Goal: Task Accomplishment & Management: Manage account settings

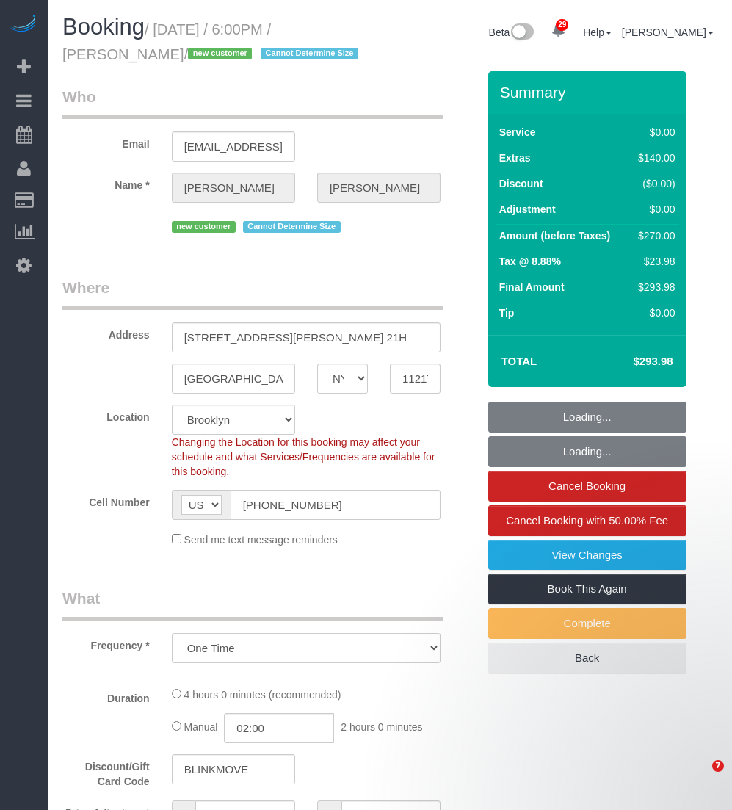
select select "NY"
select select "number:64"
select select "number:79"
select select "number:15"
select select "number:6"
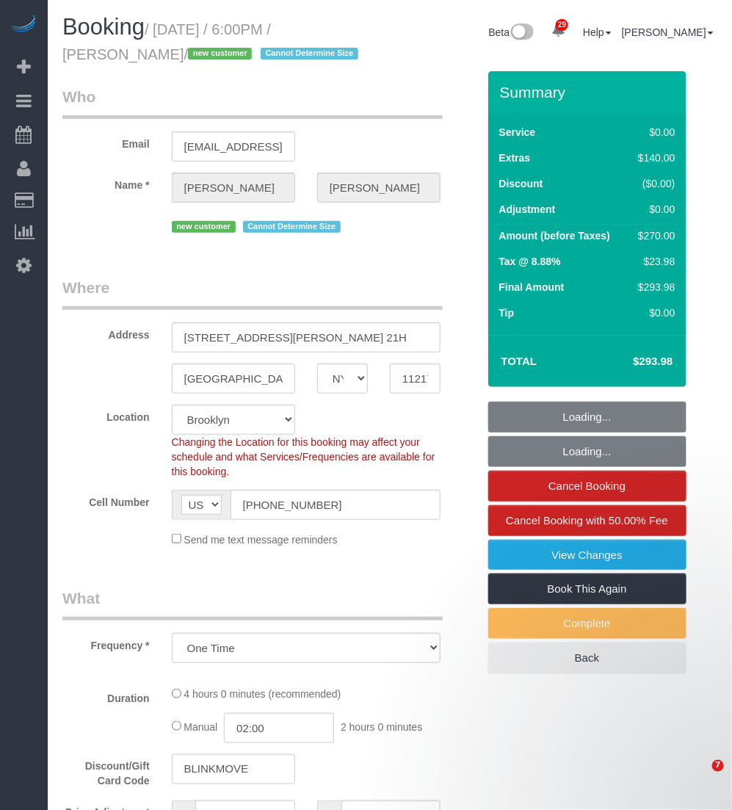
select select "object:1081"
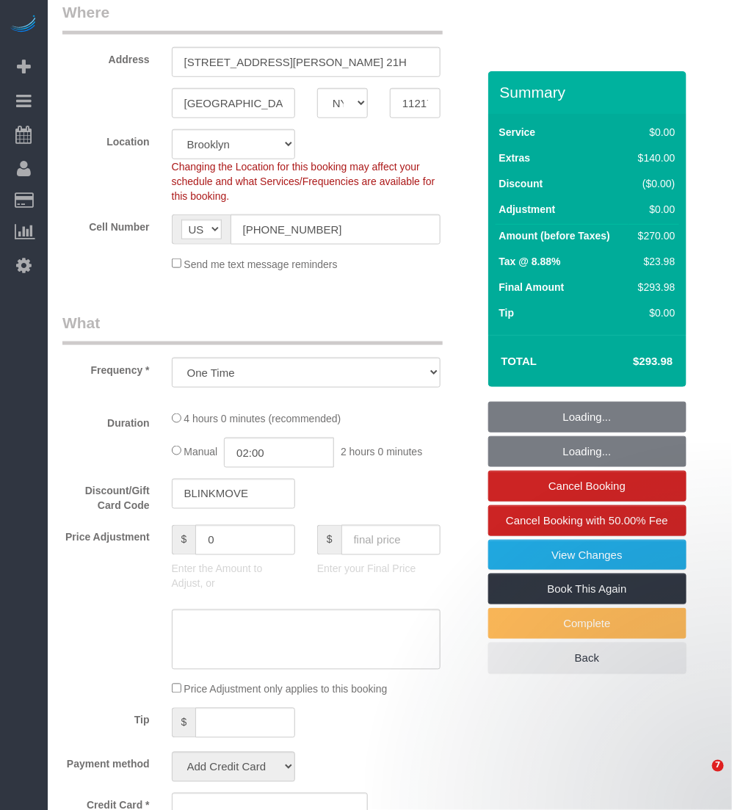
select select "string:stripe-pm_1SCMnH4VGloSiKo7dmLPQ8om"
select select "spot1"
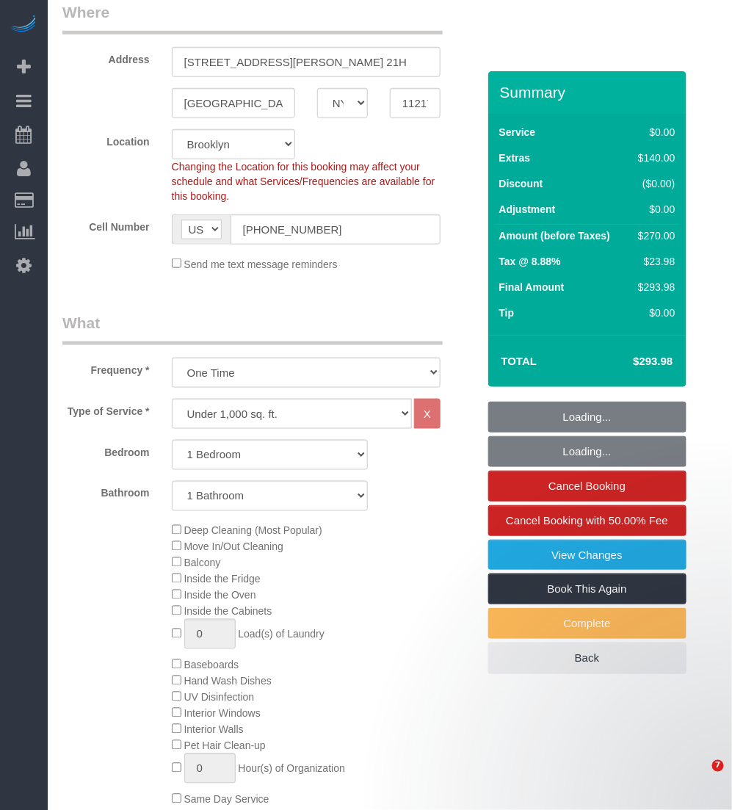
select select "1"
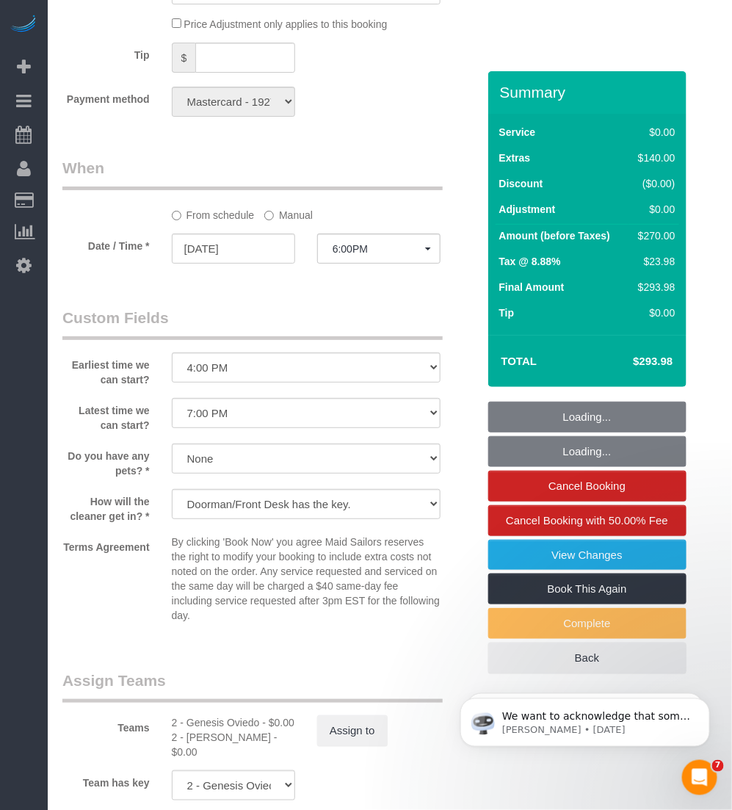
scroll to position [1743, 0]
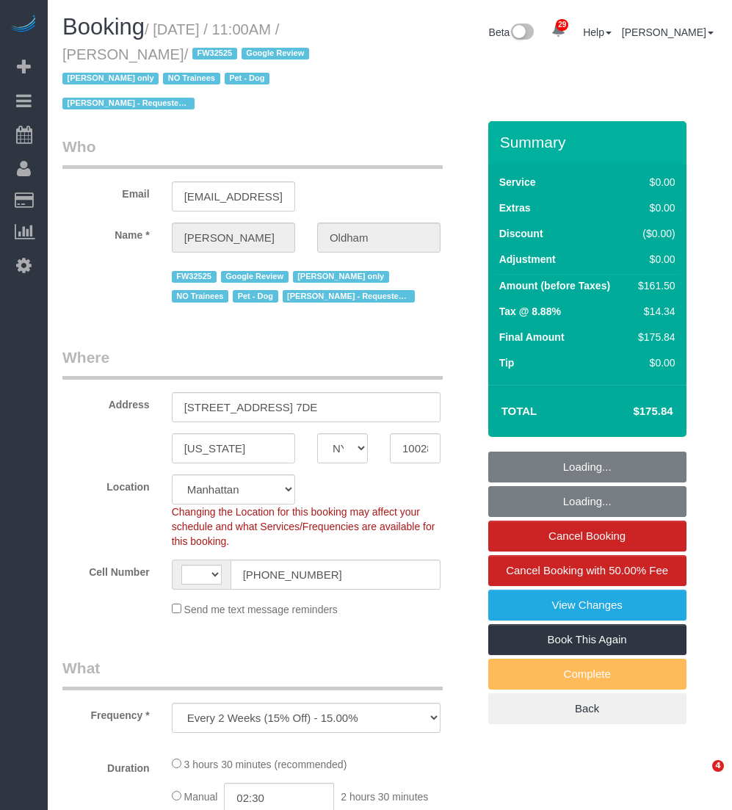
select select "NY"
select select "string:stripe-pm_1RpamA4VGloSiKo7q68HlToq"
select select "object:948"
select select "string:US"
select select "1"
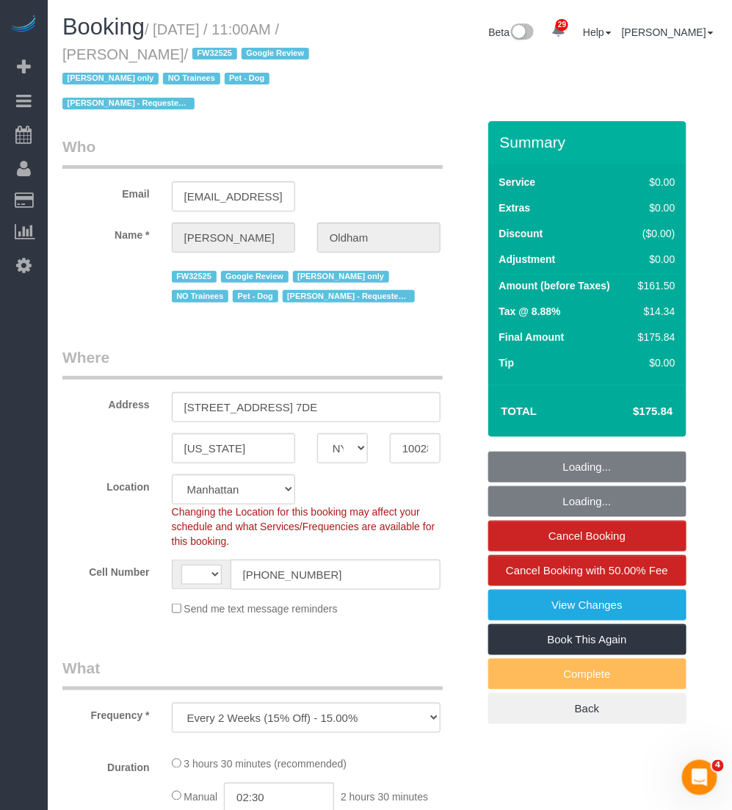
select select "2"
select select "number:89"
select select "number:90"
select select "number:13"
select select "number:5"
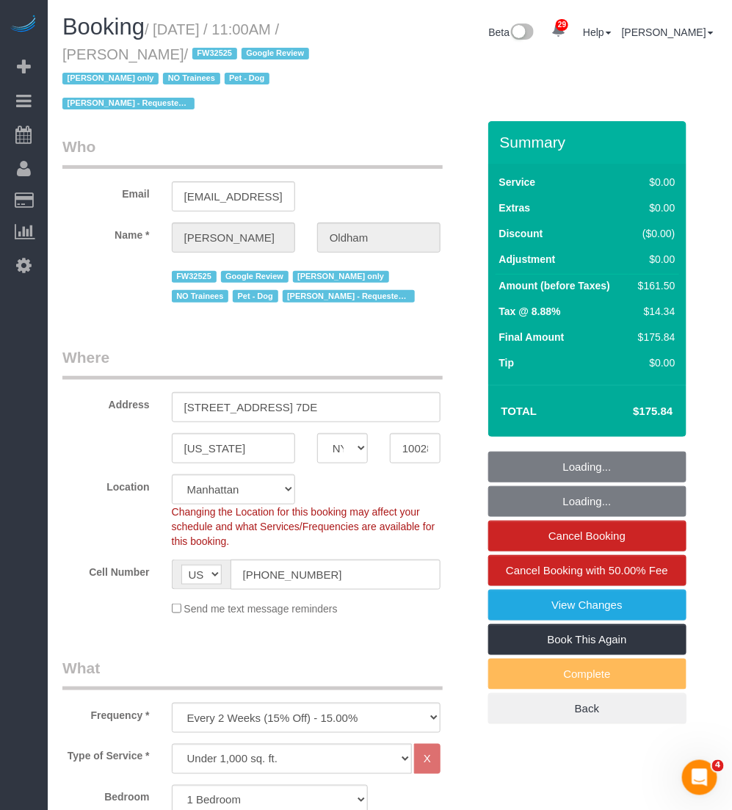
select select "1"
select select "2"
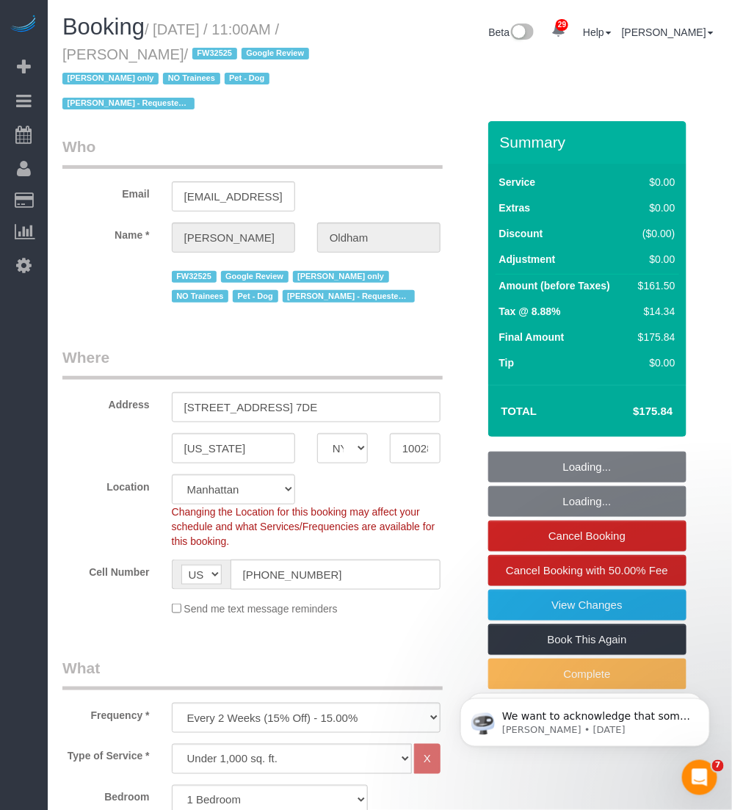
select select "spot1"
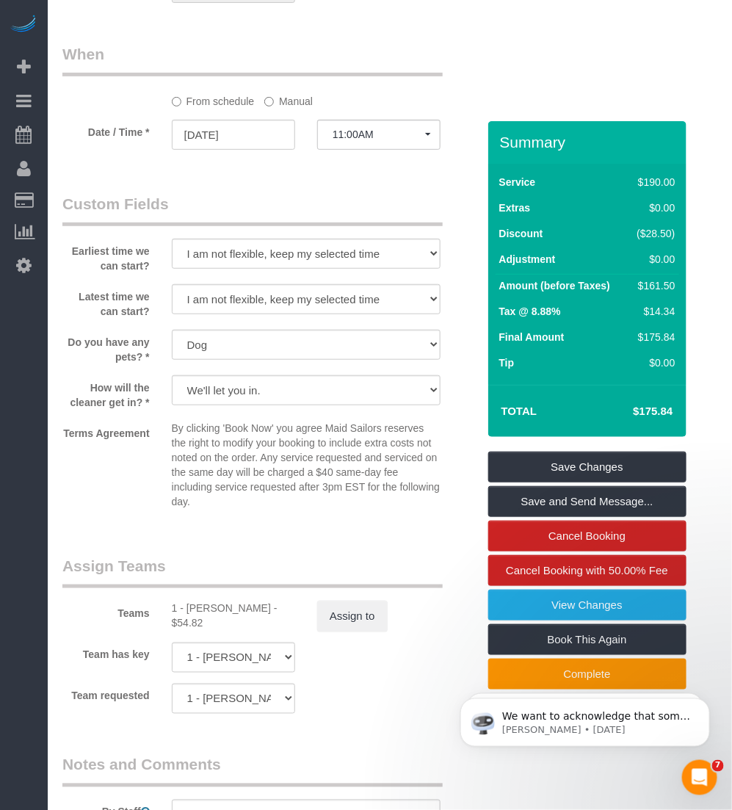
scroll to position [1652, 0]
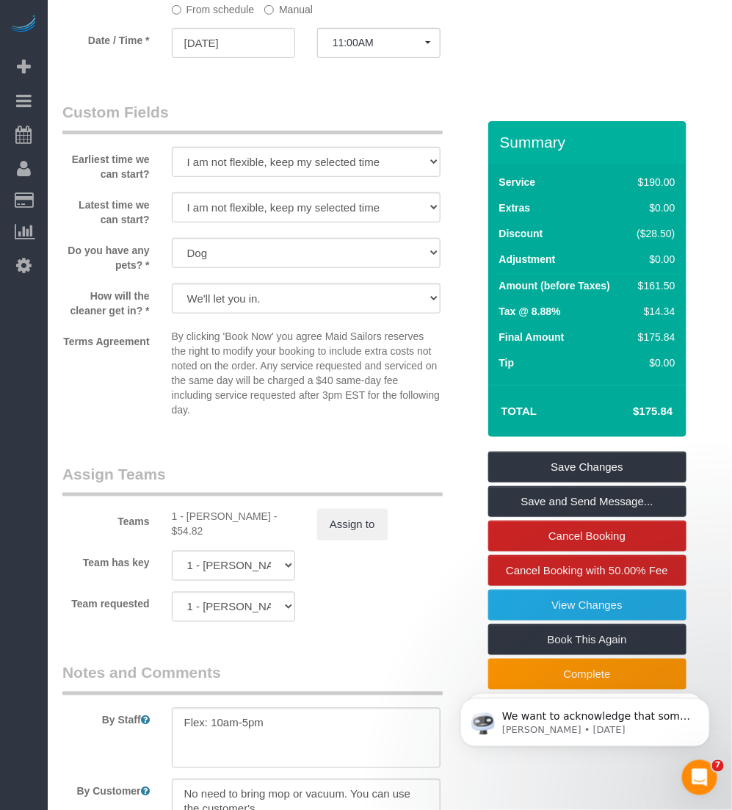
click at [200, 518] on div "1 - Marlenyn Robles - $54.82" at bounding box center [233, 523] width 123 height 29
copy div "Marlenyn"
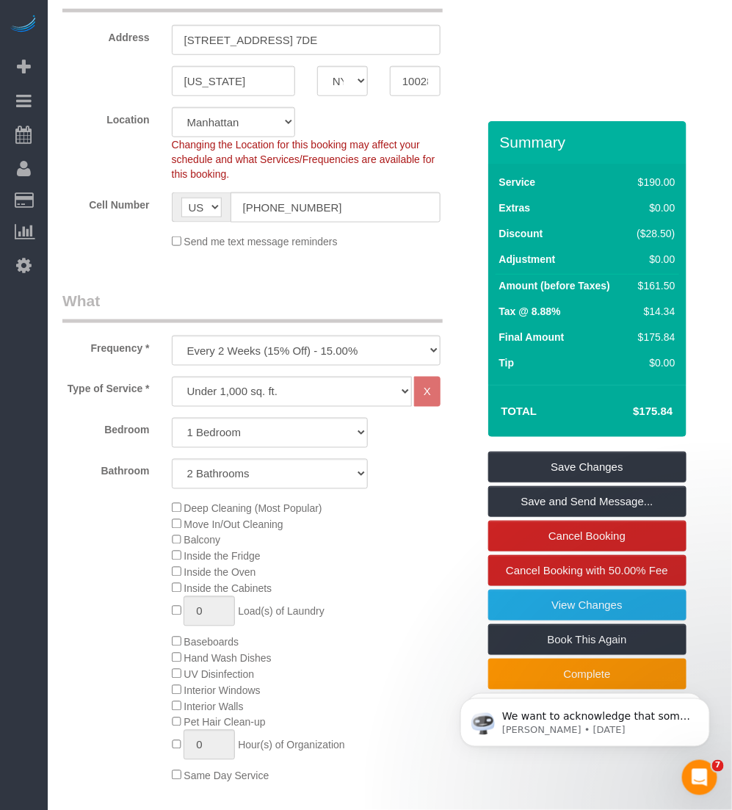
scroll to position [0, 0]
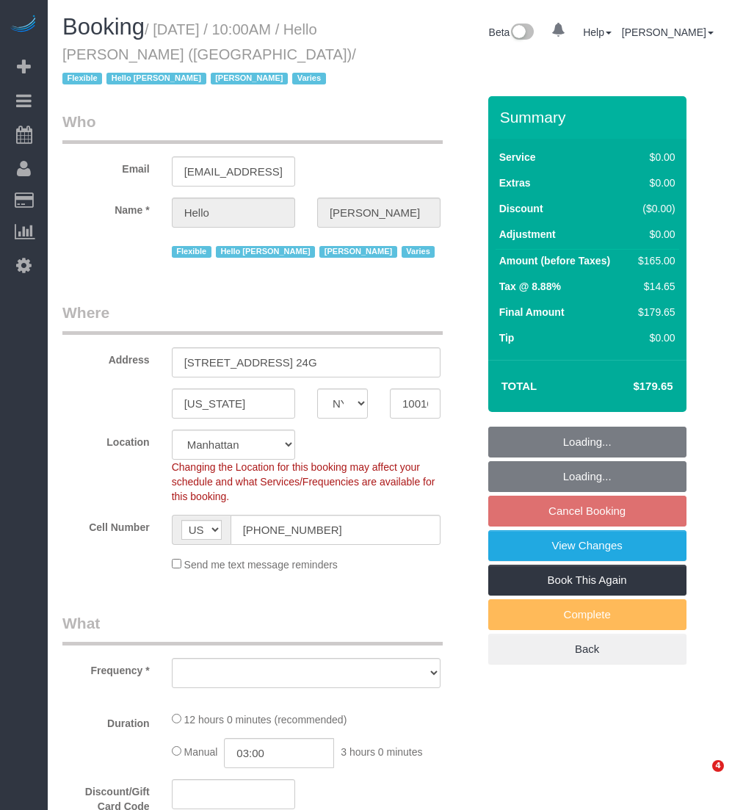
select select "NY"
select select "spot3"
select select "object:963"
select select "number:89"
select select "number:90"
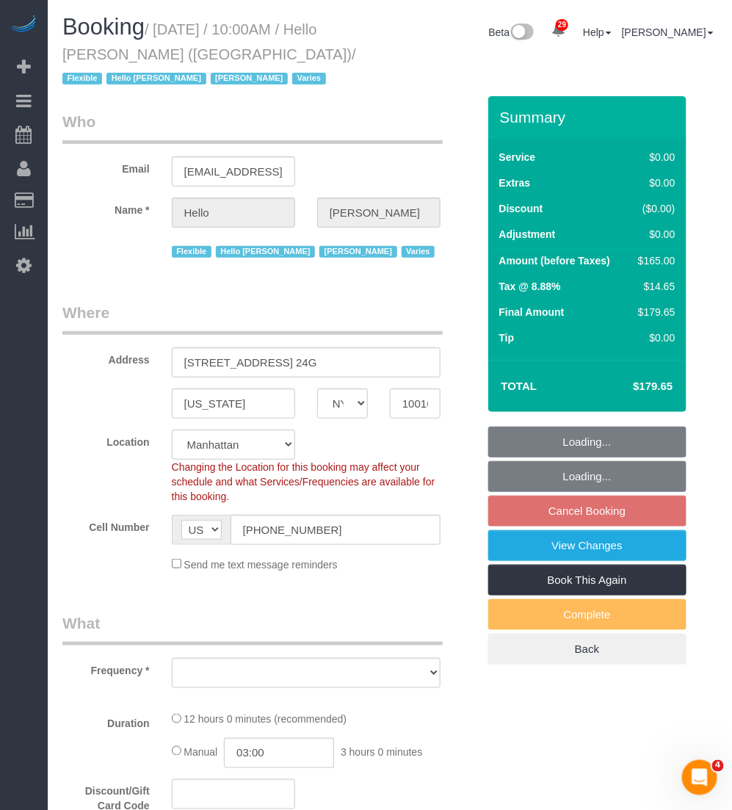
select select "number:15"
select select "number:6"
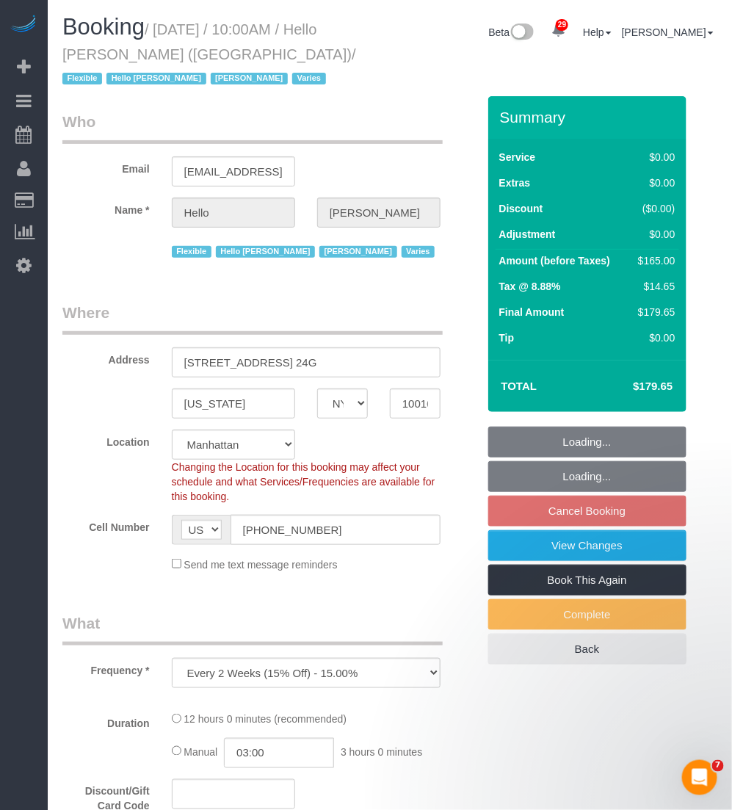
select select "4"
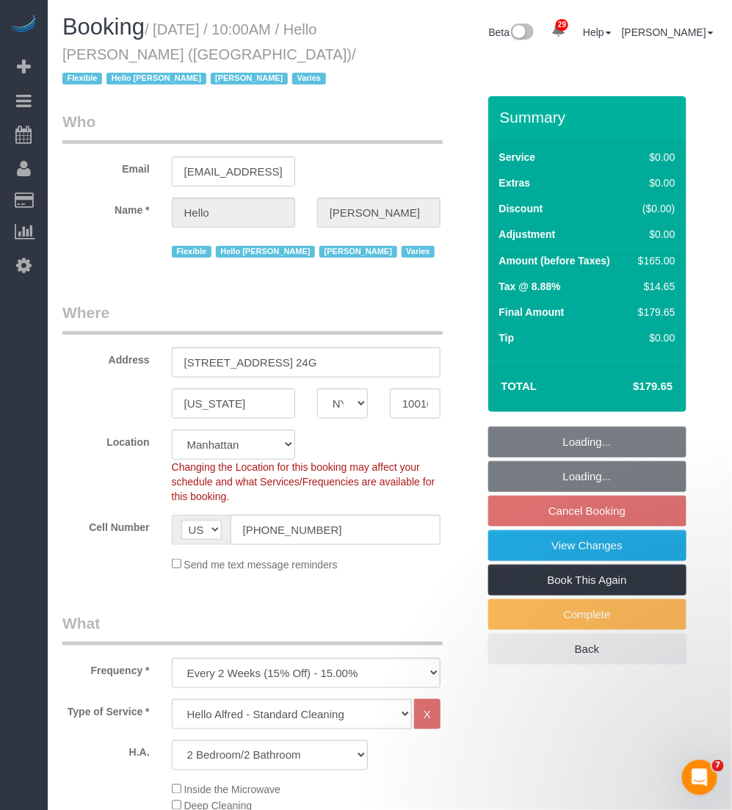
select select "object:1478"
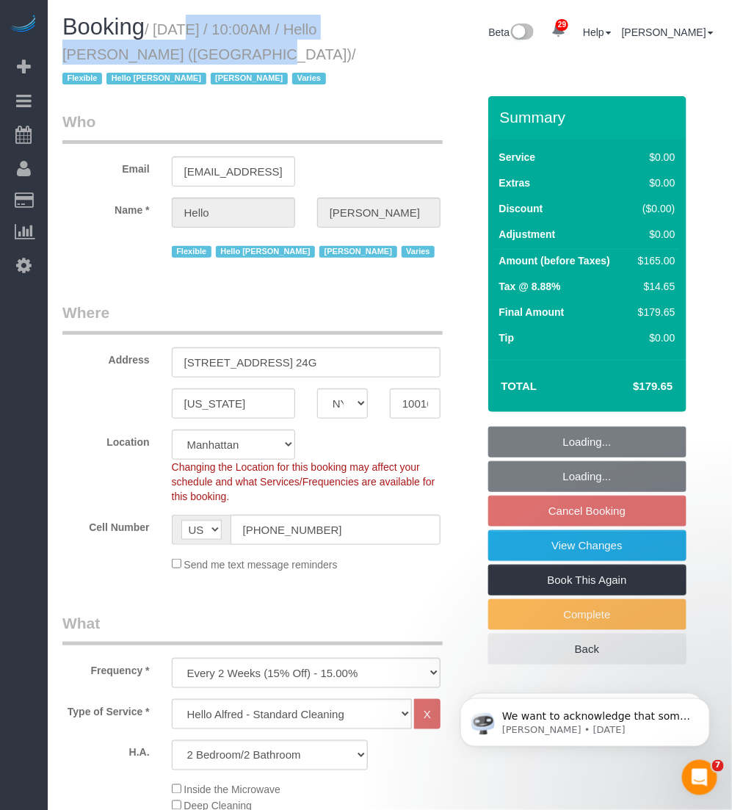
drag, startPoint x: 162, startPoint y: 26, endPoint x: 182, endPoint y: 57, distance: 36.7
click at [182, 57] on small "/ October 02, 2025 / 10:00AM / Hello Alfred (NYC) / Flexible Hello Alfred Jacky…" at bounding box center [209, 54] width 294 height 66
copy small "October 02, 2025 / 10:00AM / Hello Alfred (NYC)"
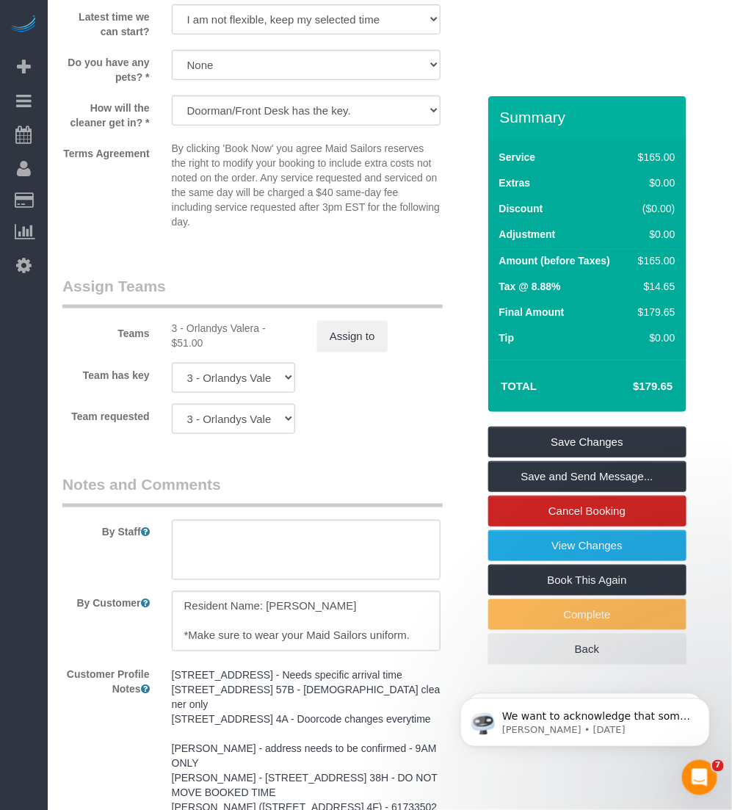
scroll to position [1835, 0]
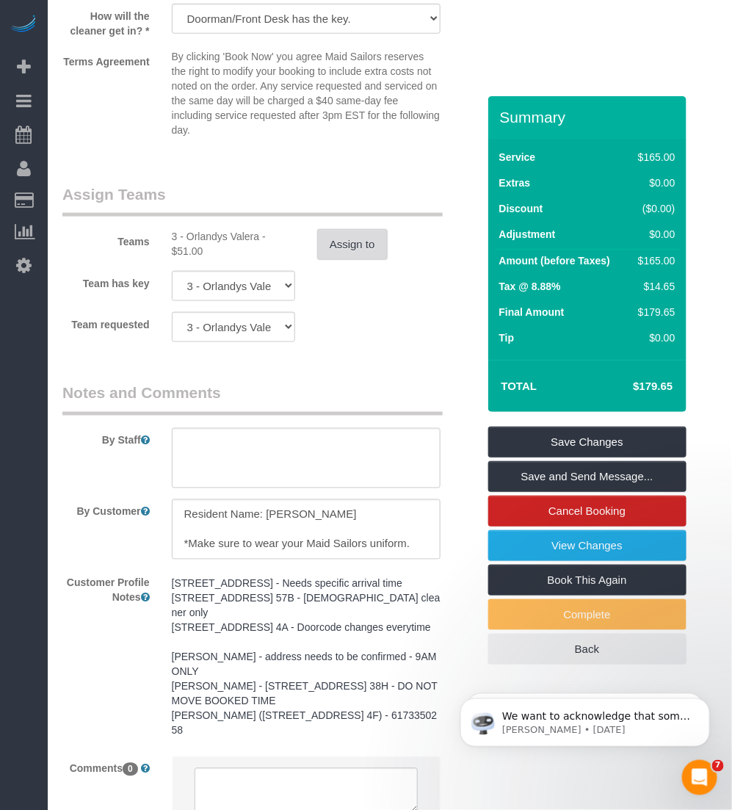
click at [354, 247] on button "Assign to" at bounding box center [352, 244] width 70 height 31
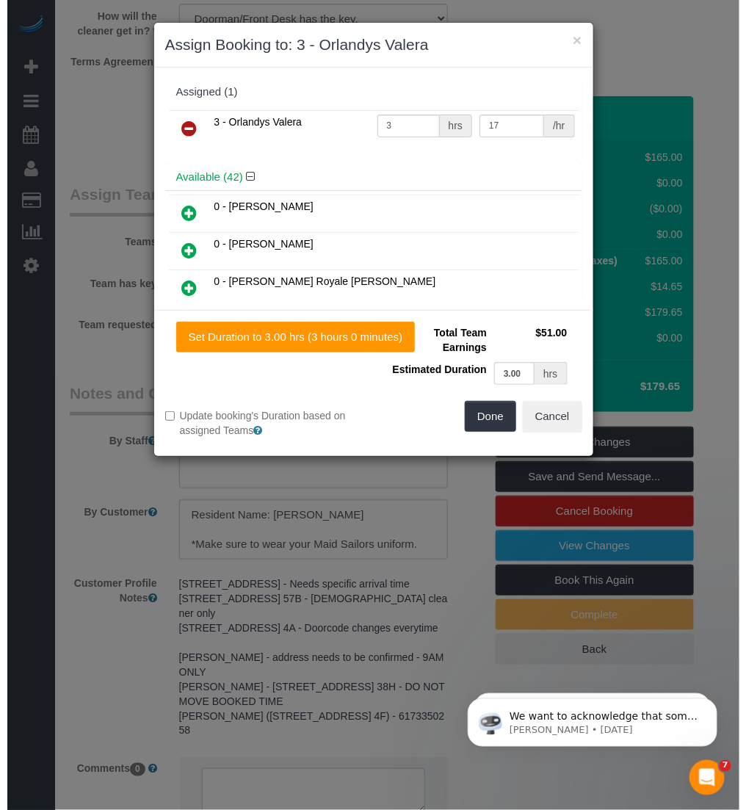
scroll to position [1810, 0]
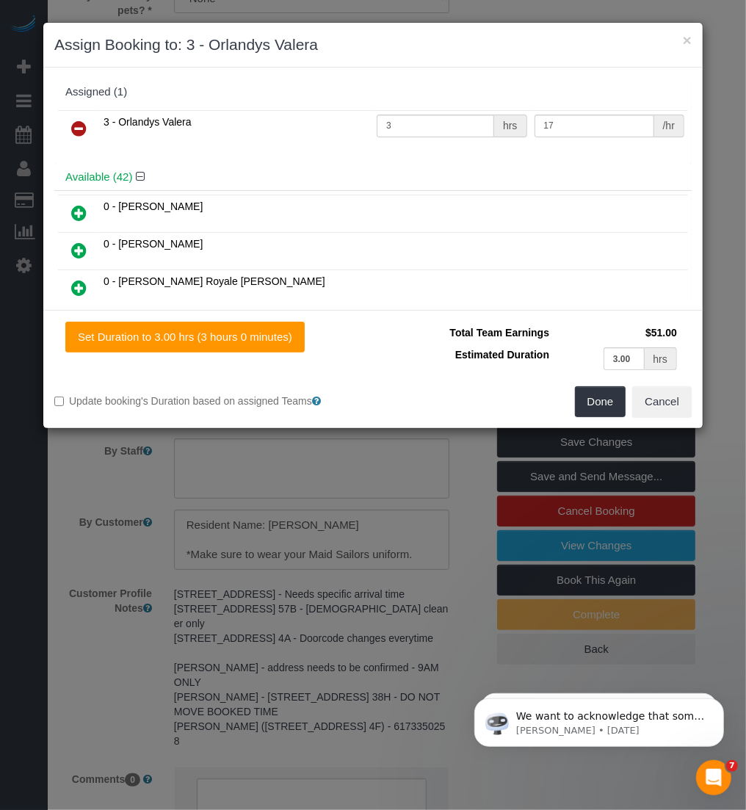
click at [79, 126] on icon at bounding box center [78, 129] width 15 height 18
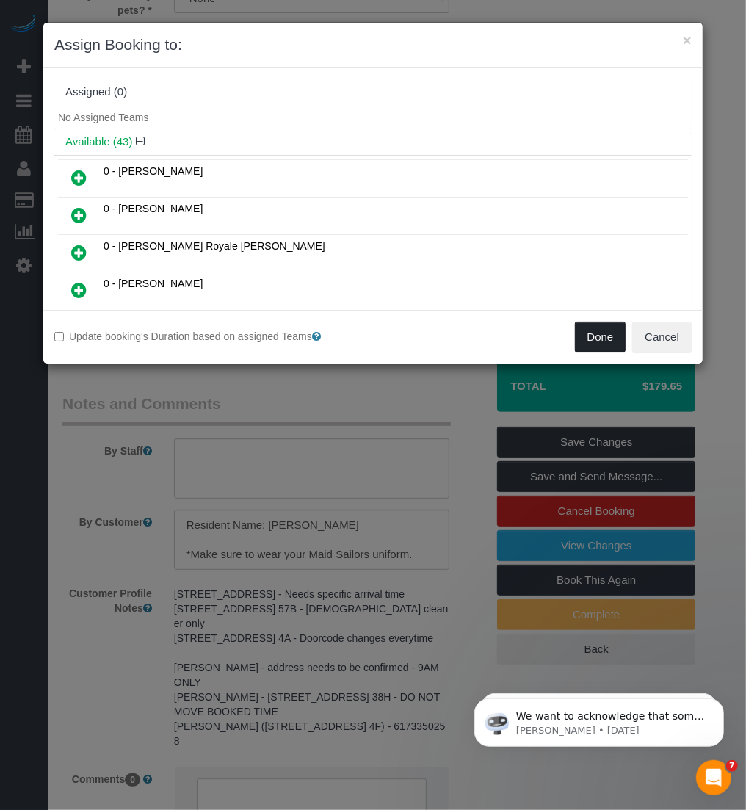
click at [587, 332] on button "Done" at bounding box center [600, 337] width 51 height 31
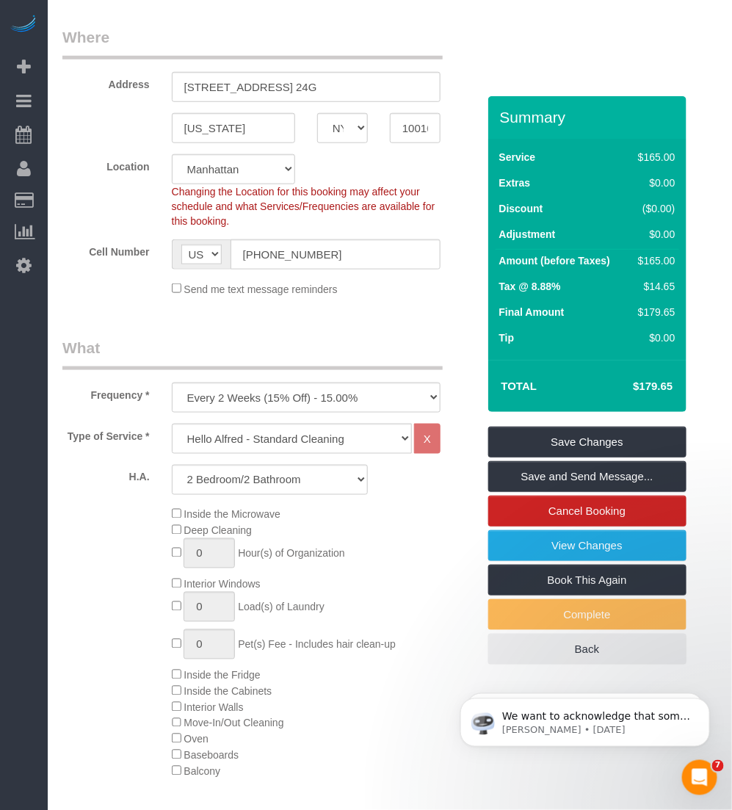
scroll to position [0, 0]
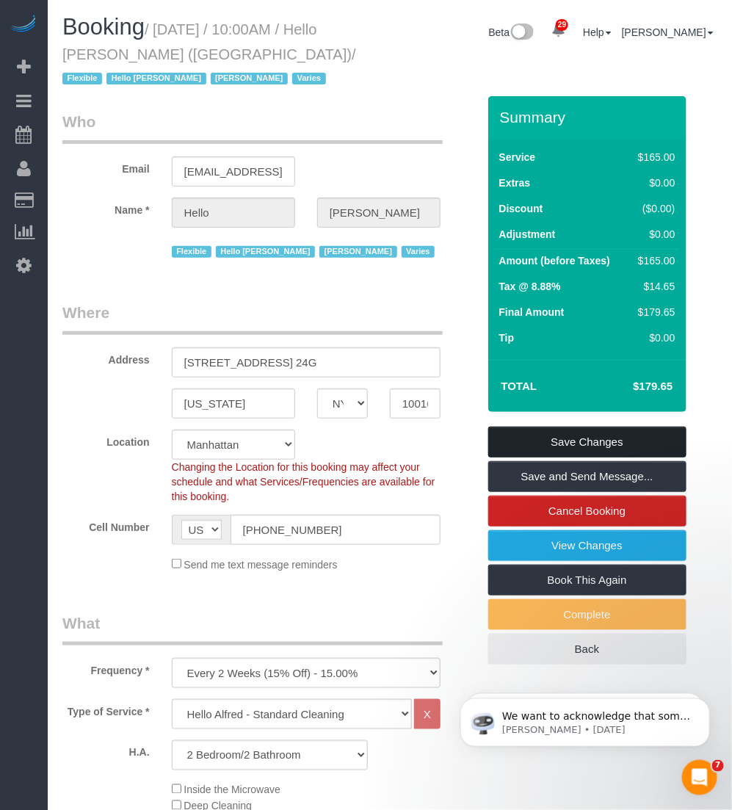
click at [623, 440] on link "Save Changes" at bounding box center [587, 442] width 198 height 31
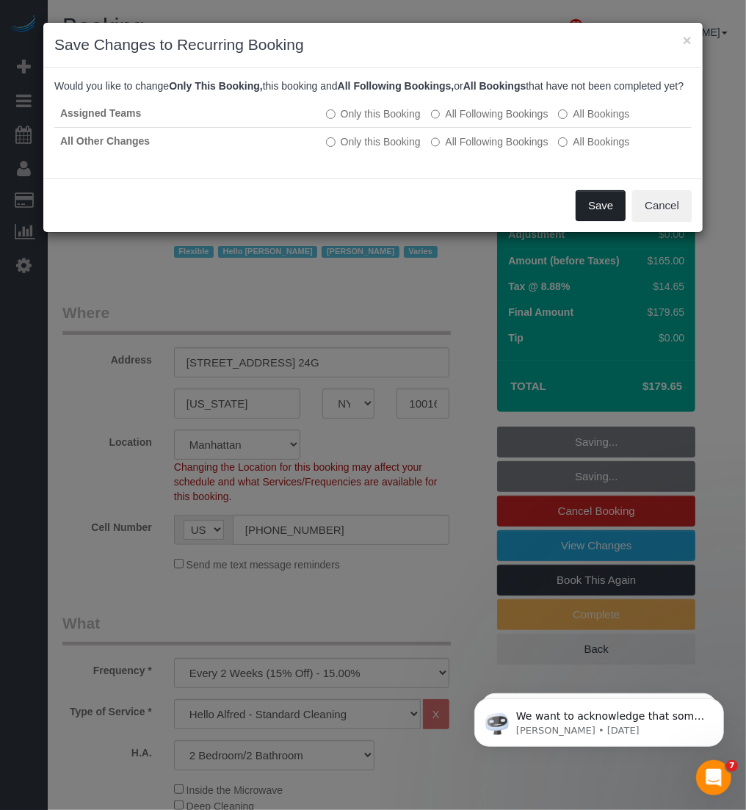
click at [593, 214] on button "Save" at bounding box center [601, 205] width 50 height 31
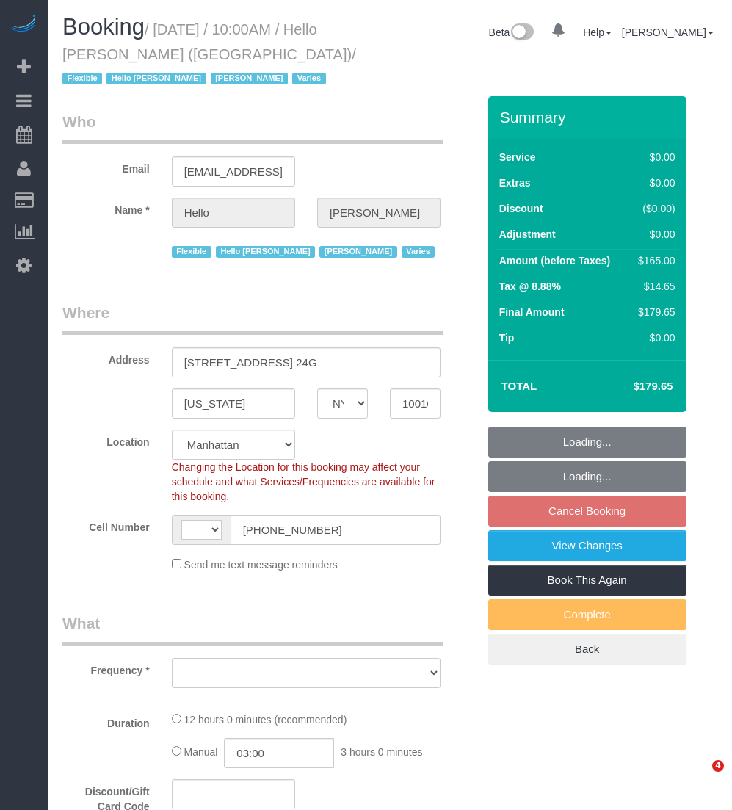
select select "NY"
select select "4"
select select "number:89"
select select "number:90"
select select "number:15"
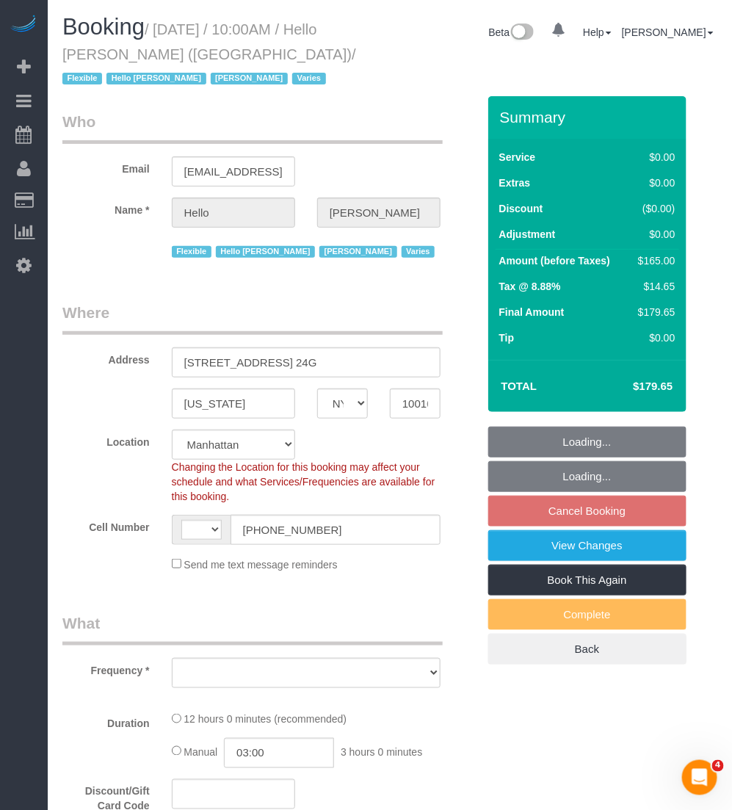
select select "number:6"
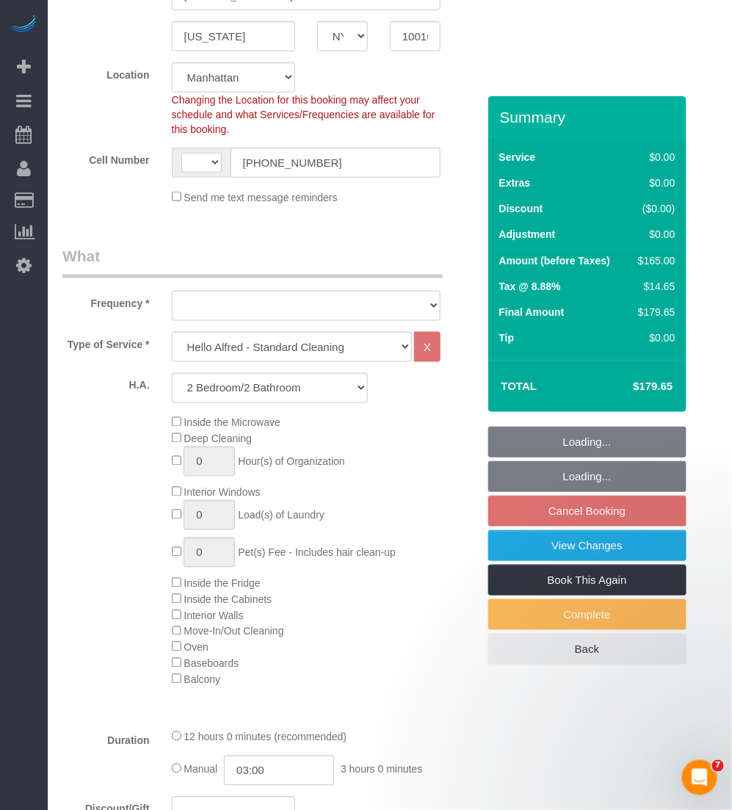
select select "string:US"
select select "object:1079"
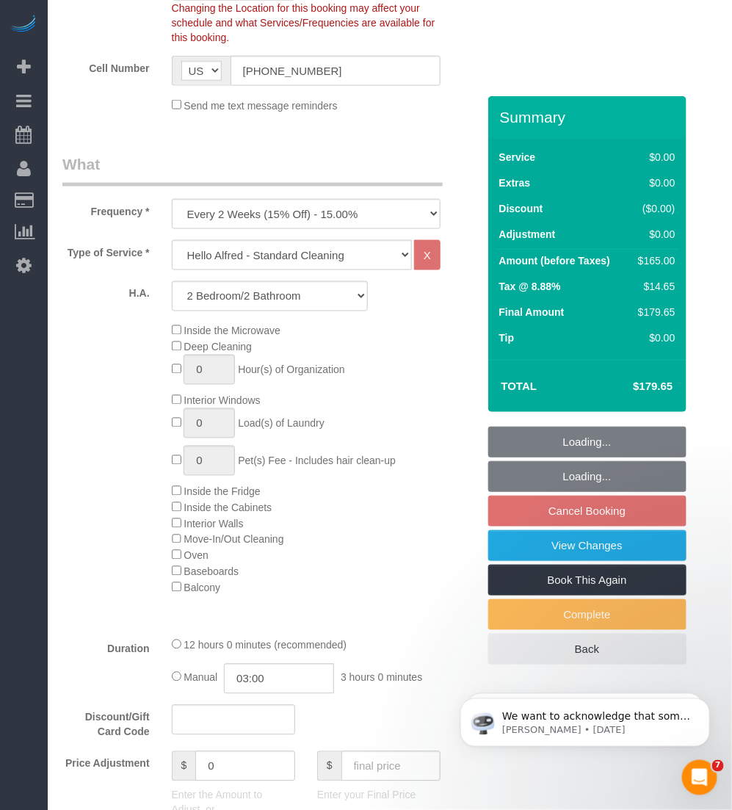
select select "spot3"
select select "object:1503"
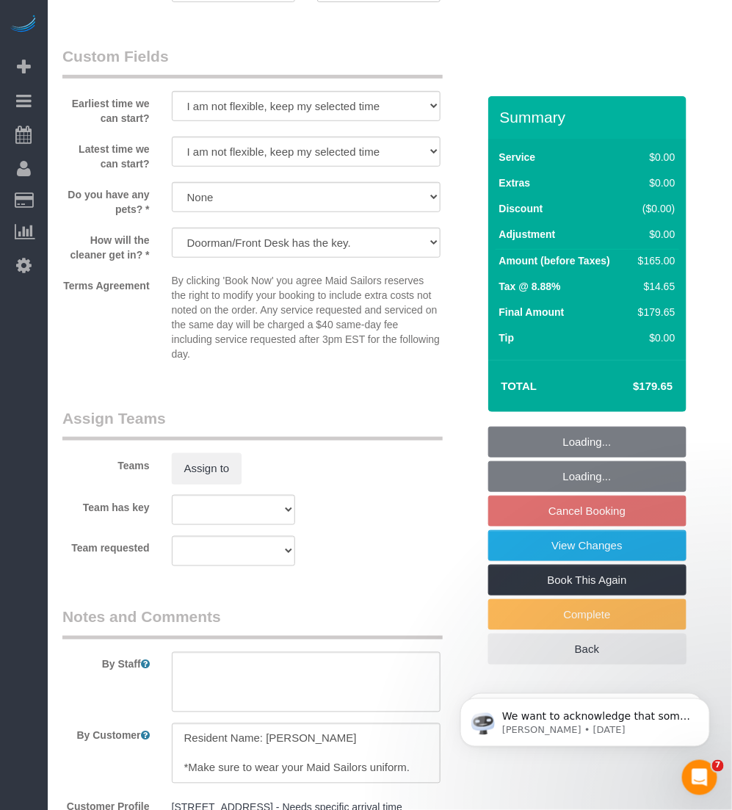
scroll to position [1743, 0]
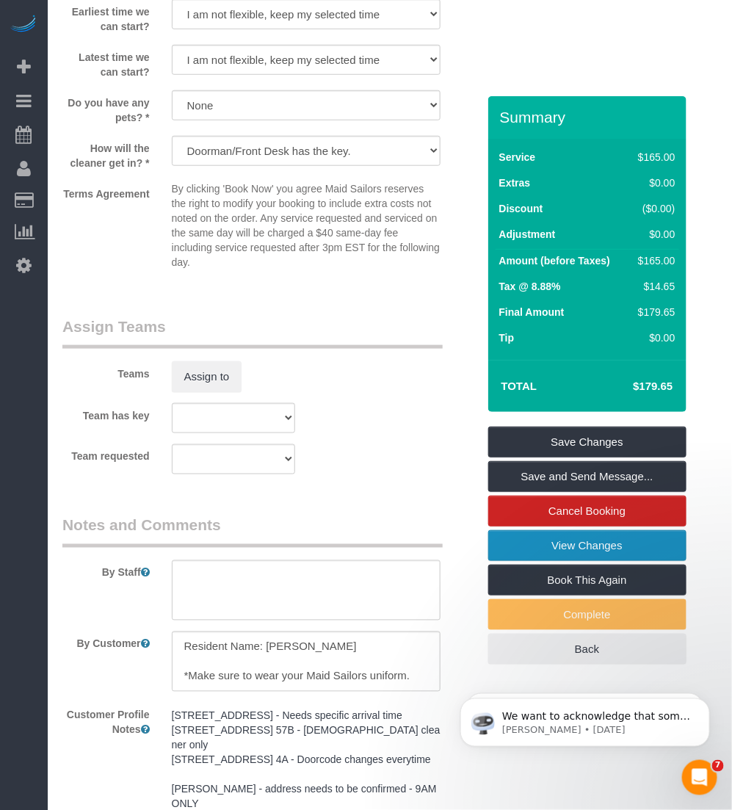
click at [558, 552] on link "View Changes" at bounding box center [587, 545] width 198 height 31
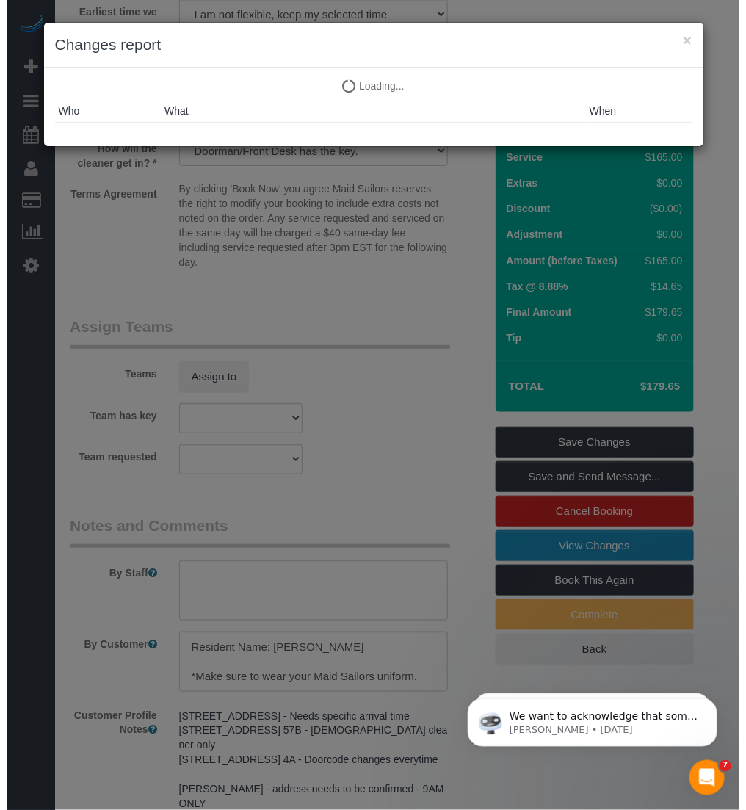
scroll to position [1718, 0]
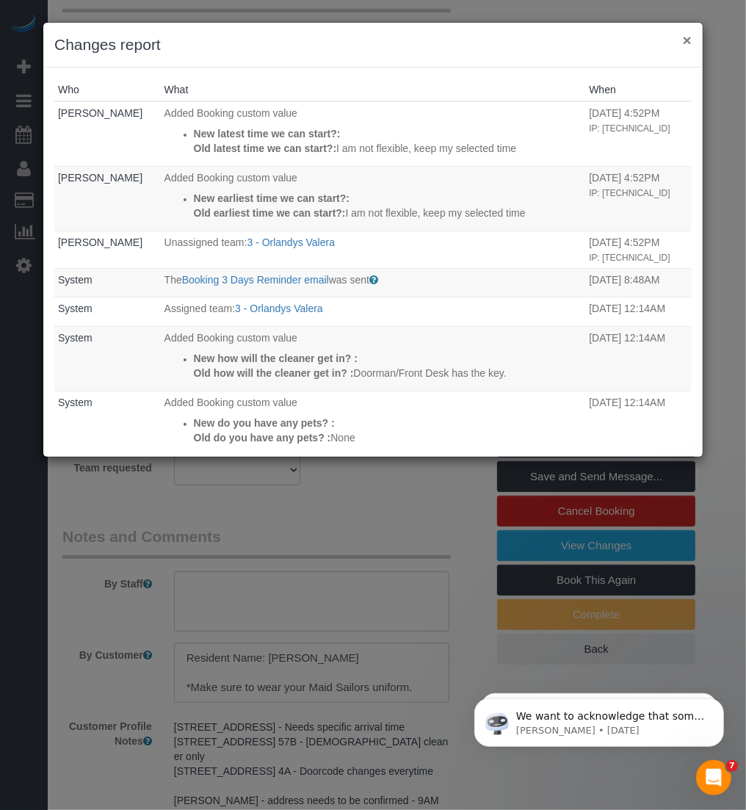
click at [690, 32] on button "×" at bounding box center [687, 39] width 9 height 15
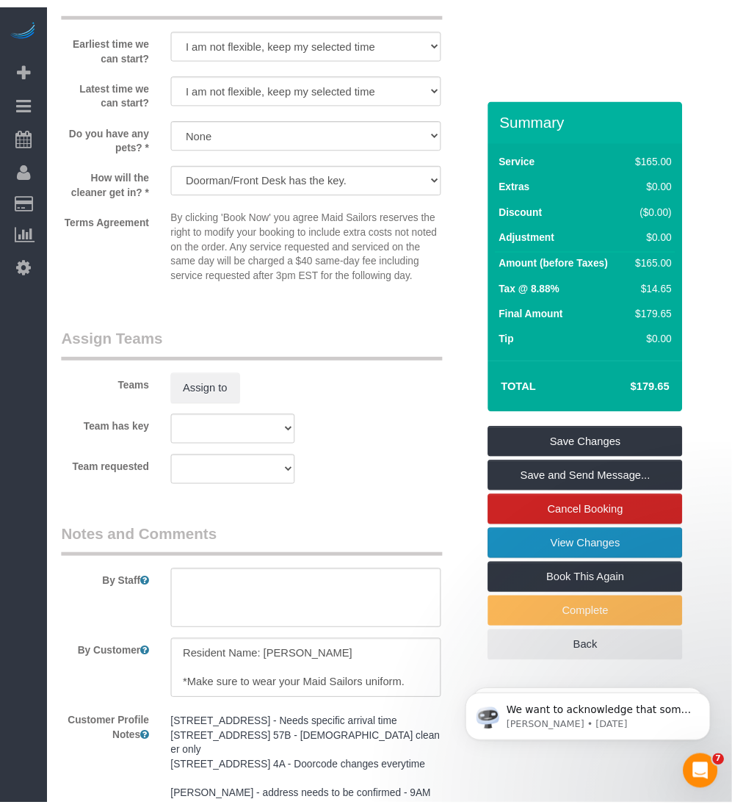
scroll to position [1743, 0]
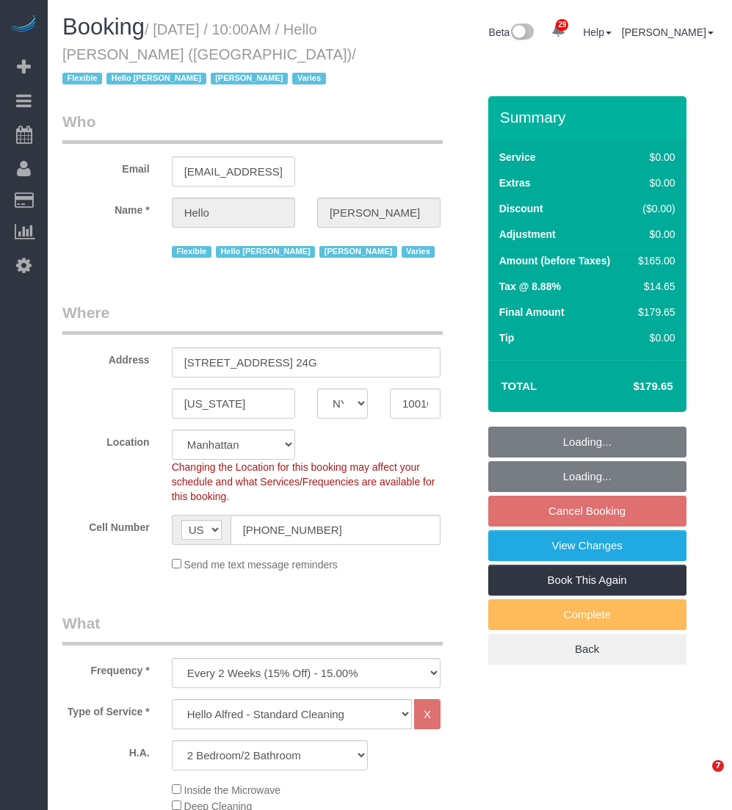
select select "NY"
select select "4"
select select "spot3"
select select "number:89"
select select "number:90"
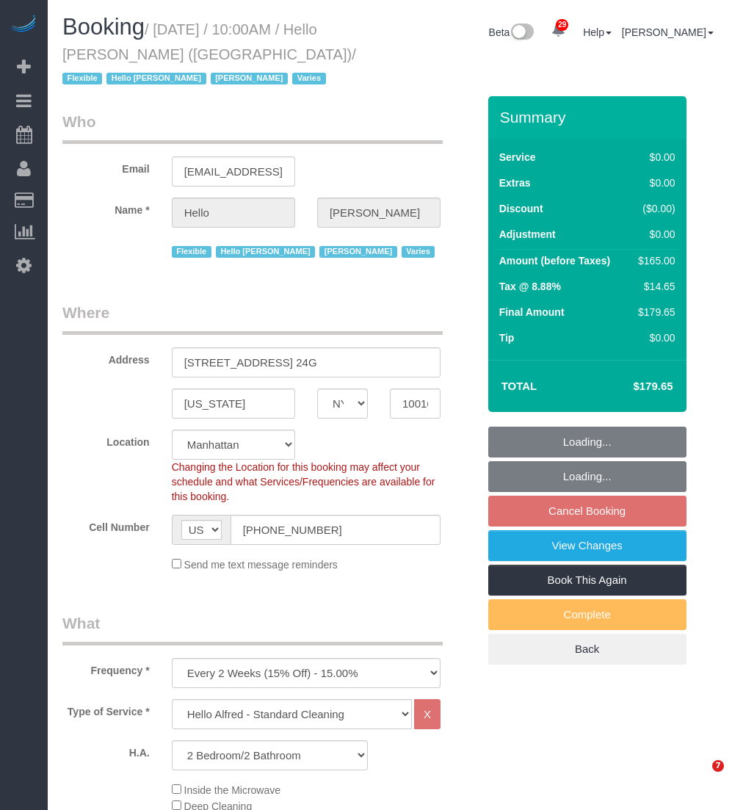
select select "number:15"
select select "number:6"
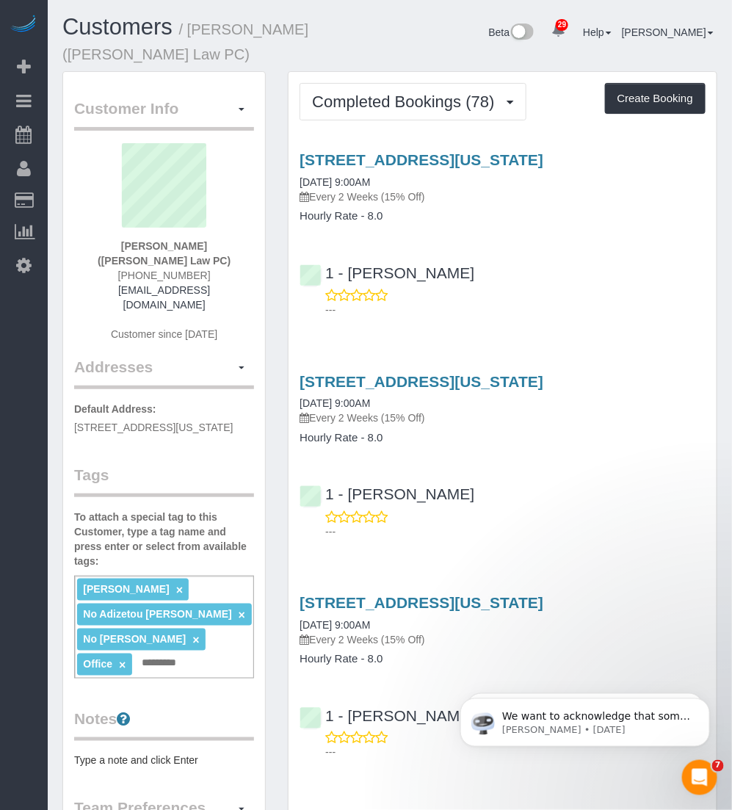
drag, startPoint x: 215, startPoint y: 259, endPoint x: 130, endPoint y: 262, distance: 85.2
click at [130, 262] on div "[PERSON_NAME] ([PERSON_NAME] Law PC) [PHONE_NUMBER] [EMAIL_ADDRESS][DOMAIN_NAME…" at bounding box center [164, 249] width 180 height 213
copy span "[PHONE_NUMBER]"
drag, startPoint x: 435, startPoint y: 99, endPoint x: 399, endPoint y: 148, distance: 60.9
click at [434, 100] on span "Completed Bookings (78)" at bounding box center [406, 101] width 189 height 18
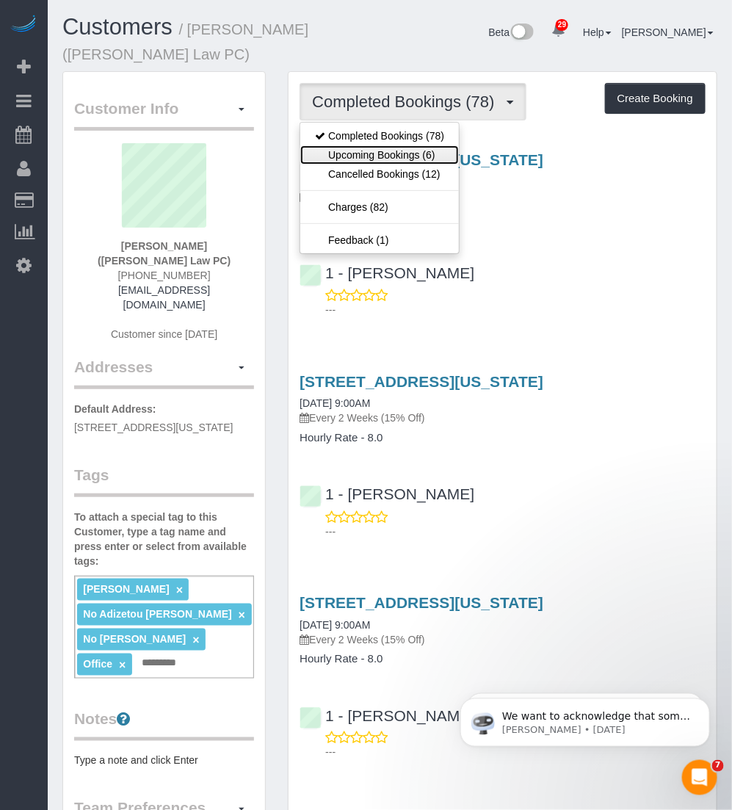
click at [385, 153] on link "Upcoming Bookings (6)" at bounding box center [379, 154] width 159 height 19
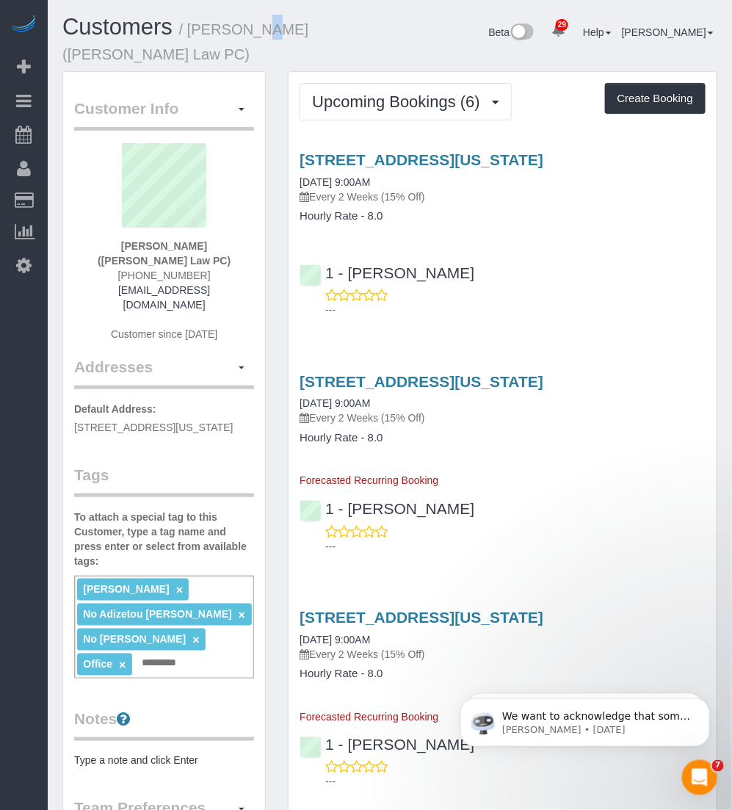
click at [228, 28] on small "/ Jaclyn Torrillo (Ramo Law PC)" at bounding box center [185, 41] width 246 height 41
drag, startPoint x: 228, startPoint y: 28, endPoint x: 214, endPoint y: 28, distance: 13.9
click at [214, 28] on small "/ Jaclyn Torrillo (Ramo Law PC)" at bounding box center [185, 41] width 246 height 41
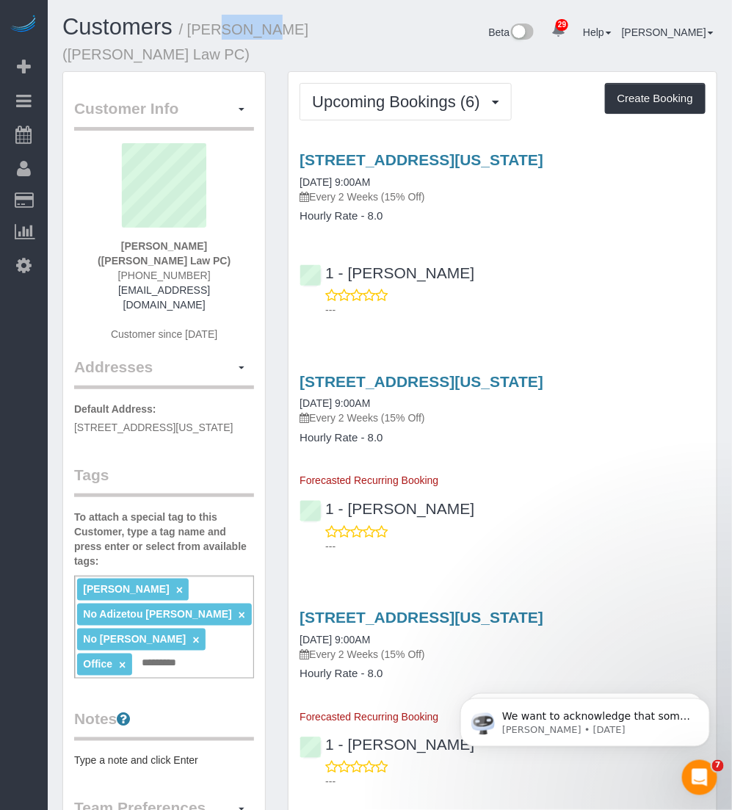
copy small "Jaclyn"
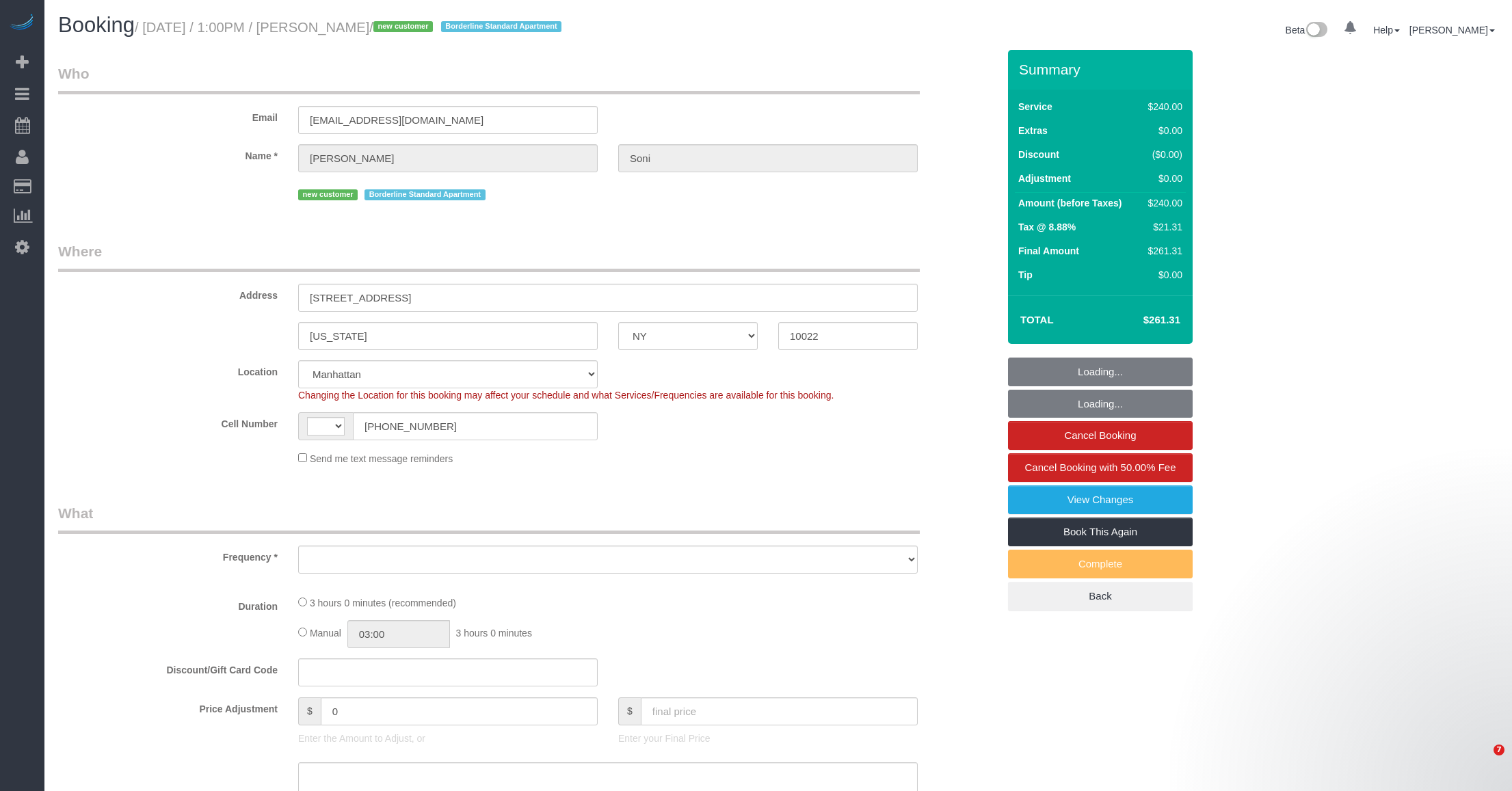
select select "NY"
select select "string:[GEOGRAPHIC_DATA]"
select select "string:stripe-pm_1SC5lU4VGloSiKo7ATXXxzQj"
select select "object:825"
select select "number:60"
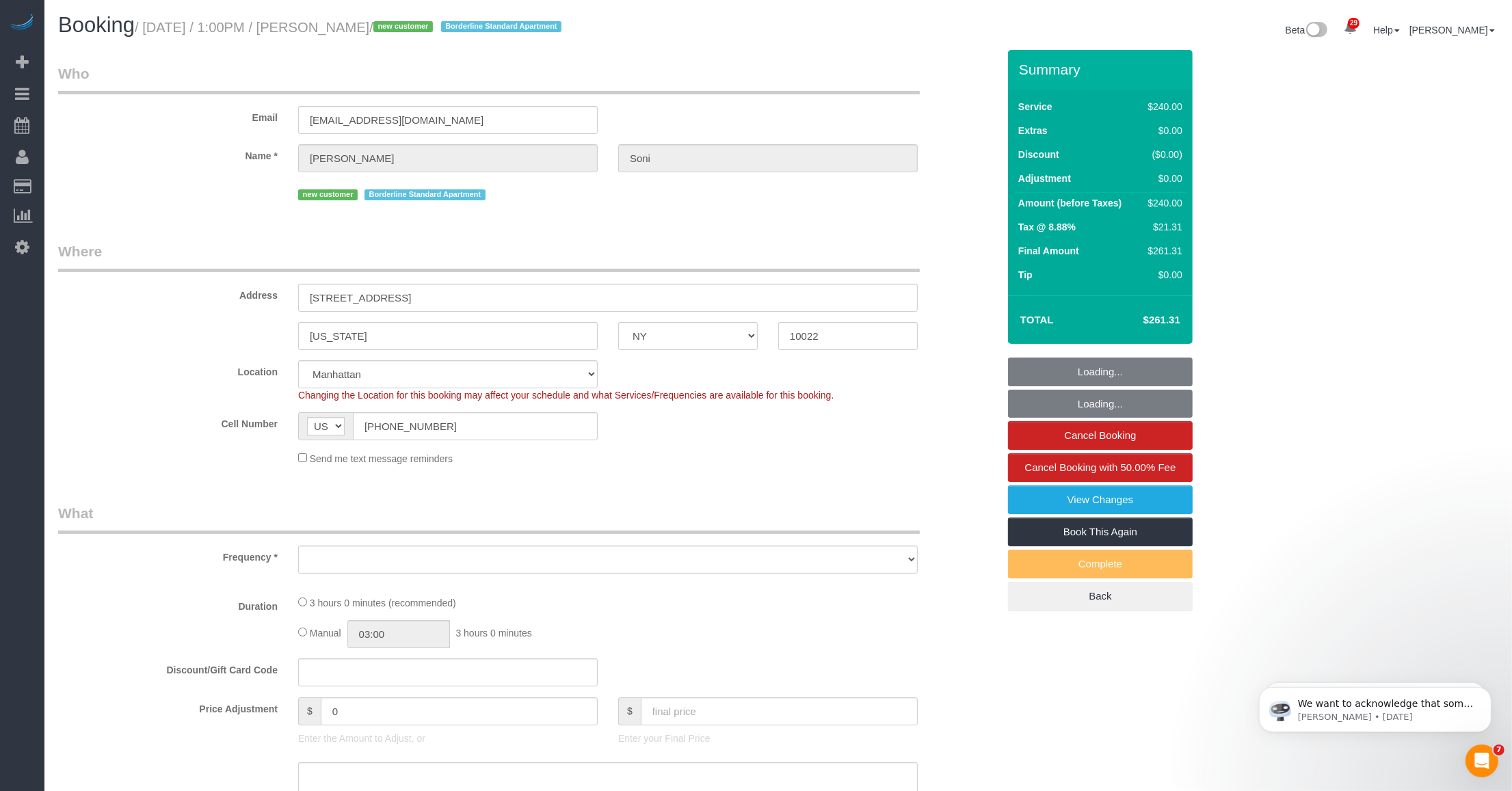
select select "number:73"
select select "number:15"
select select "number:5"
select select "spot1"
select select "180"
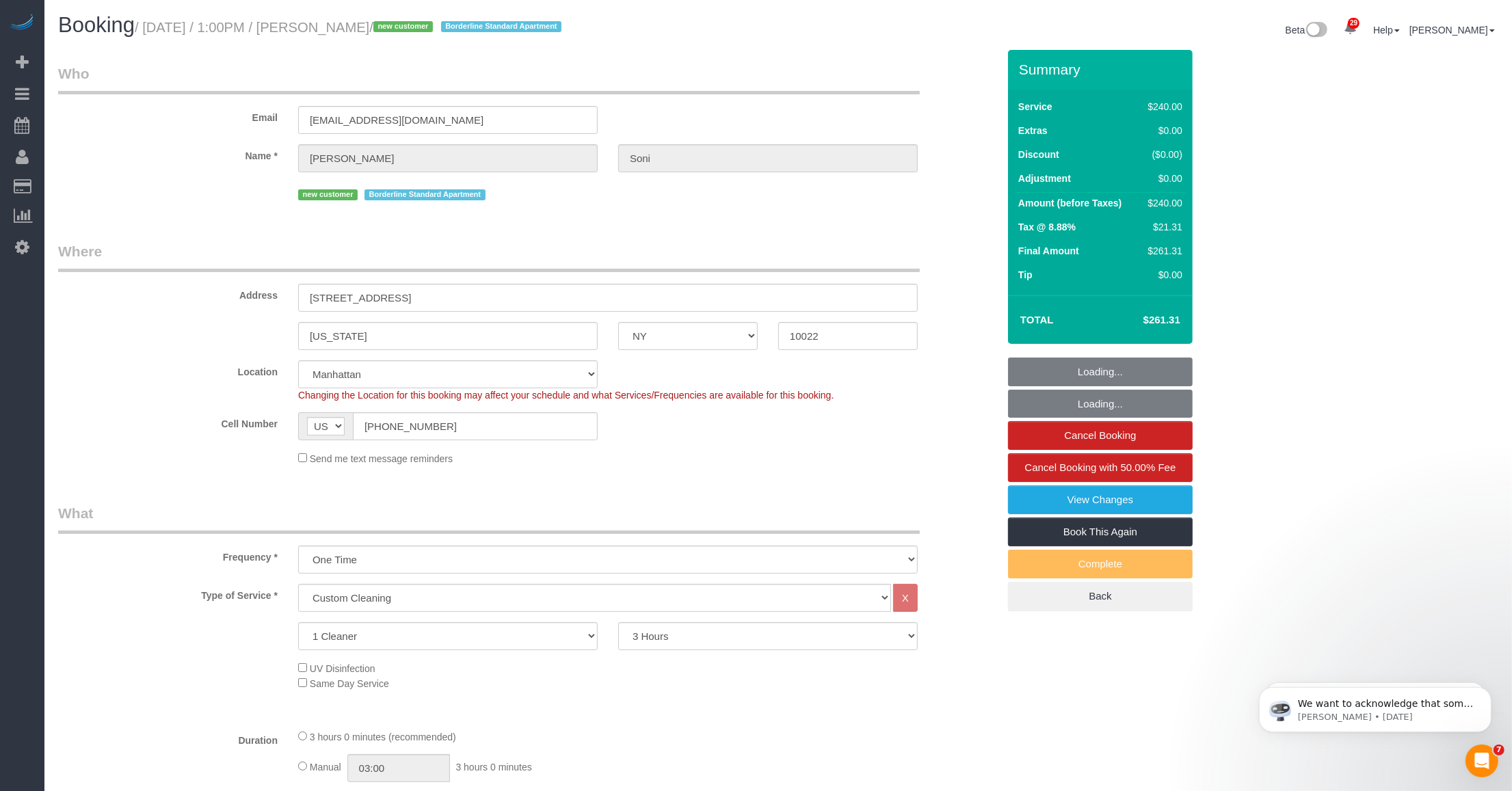
select select "object:1526"
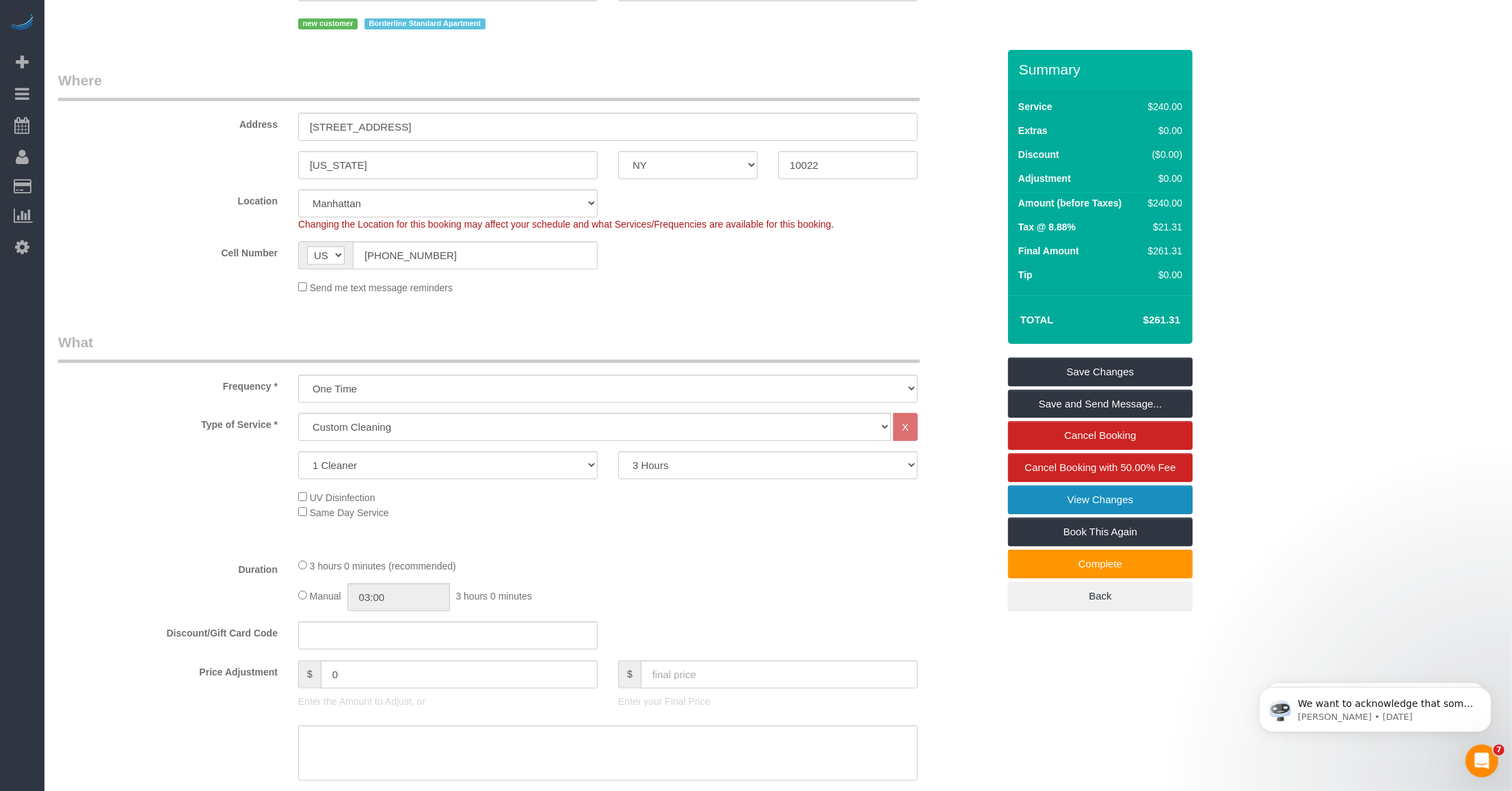
click at [1091, 497] on link "View Changes" at bounding box center [1100, 499] width 184 height 29
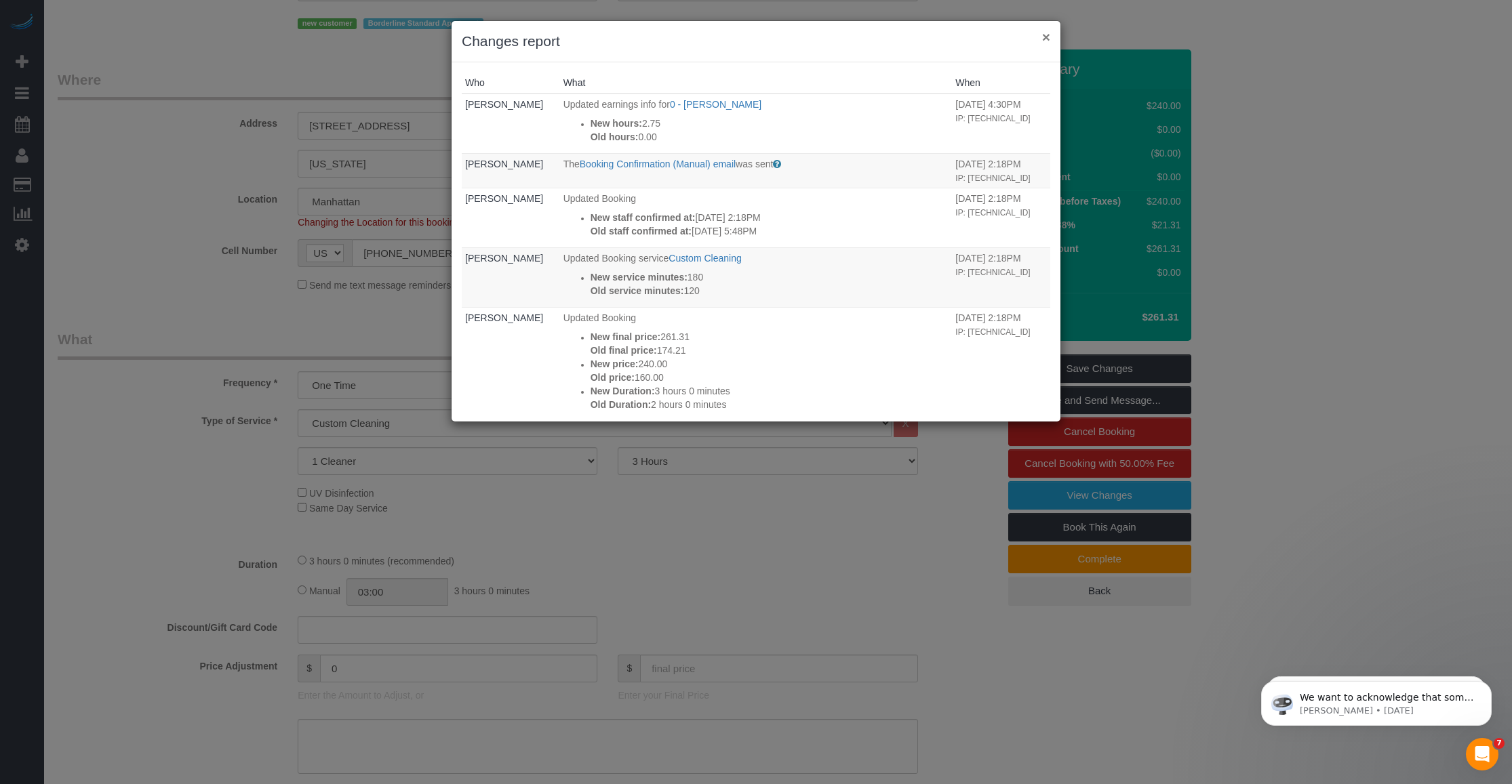
click at [1045, 32] on button "×" at bounding box center [1046, 36] width 8 height 14
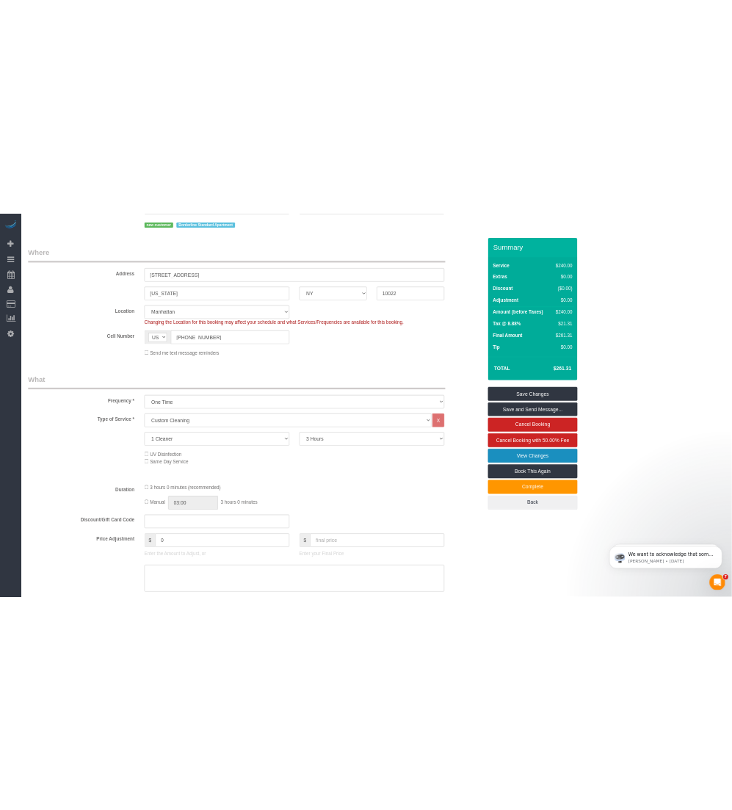
scroll to position [228, 0]
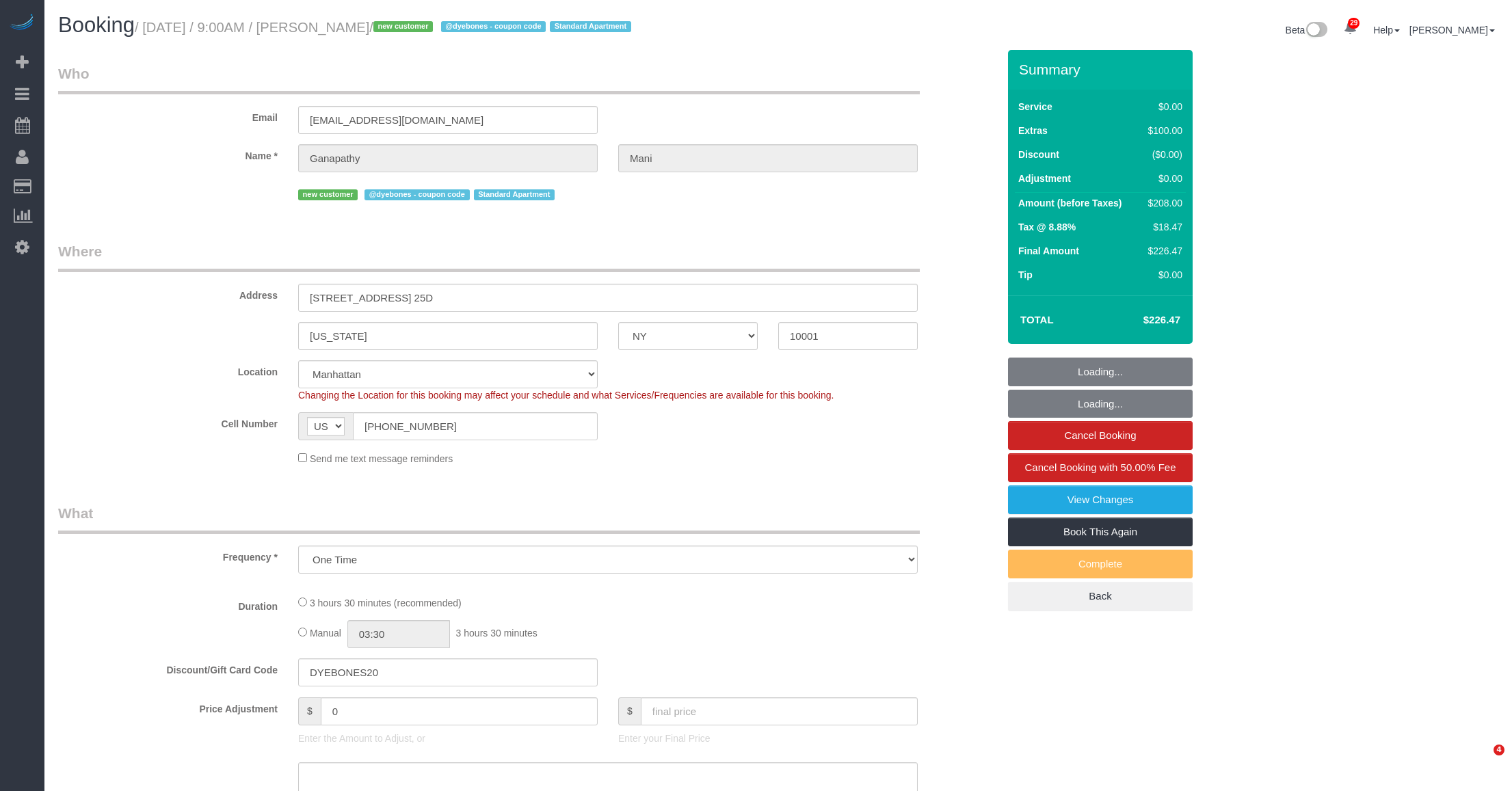
select select "NY"
select select "spot1"
select select "number:58"
select select "number:69"
select select "number:15"
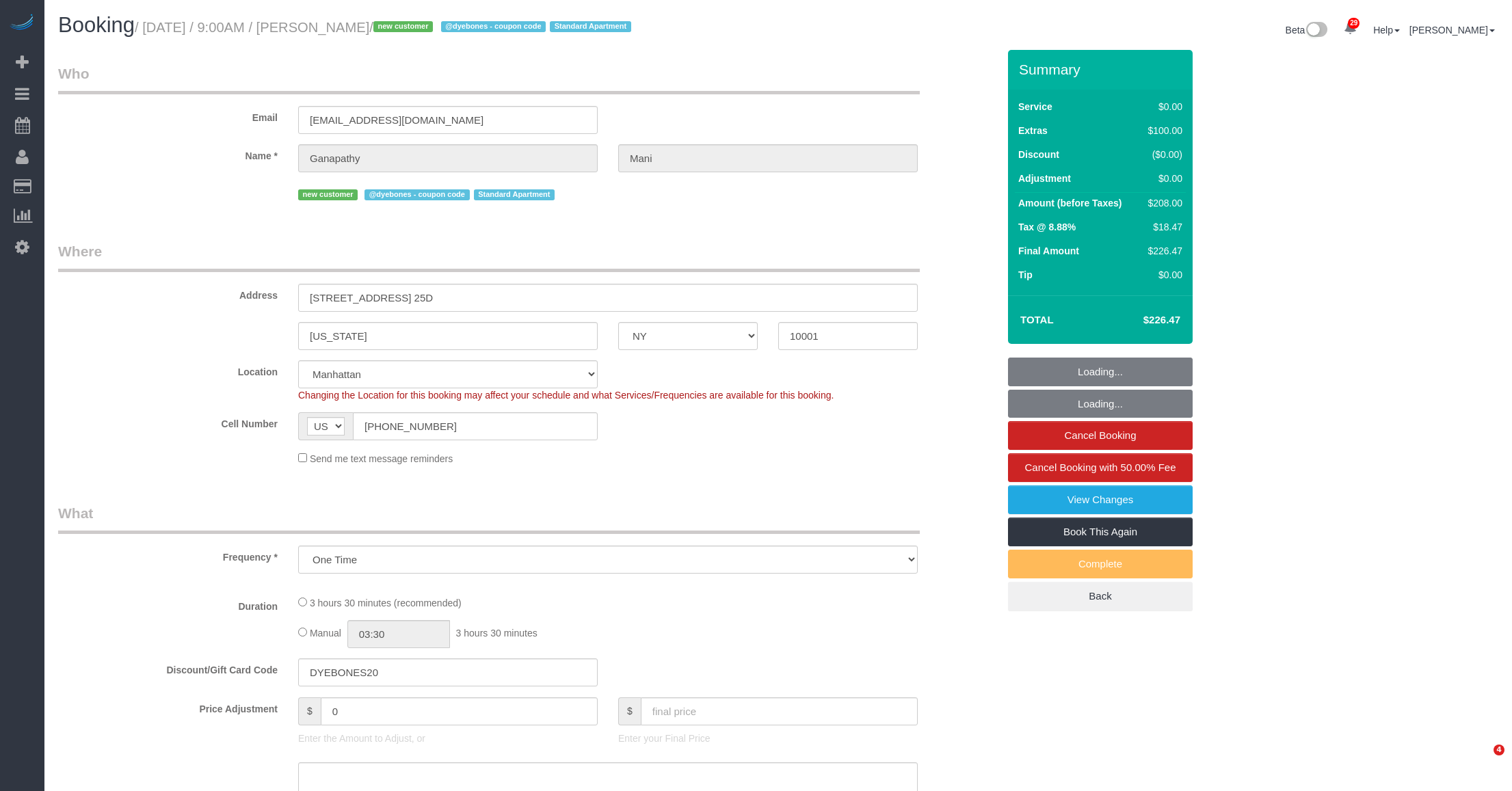
select select "number:7"
select select "object:1086"
select select "1"
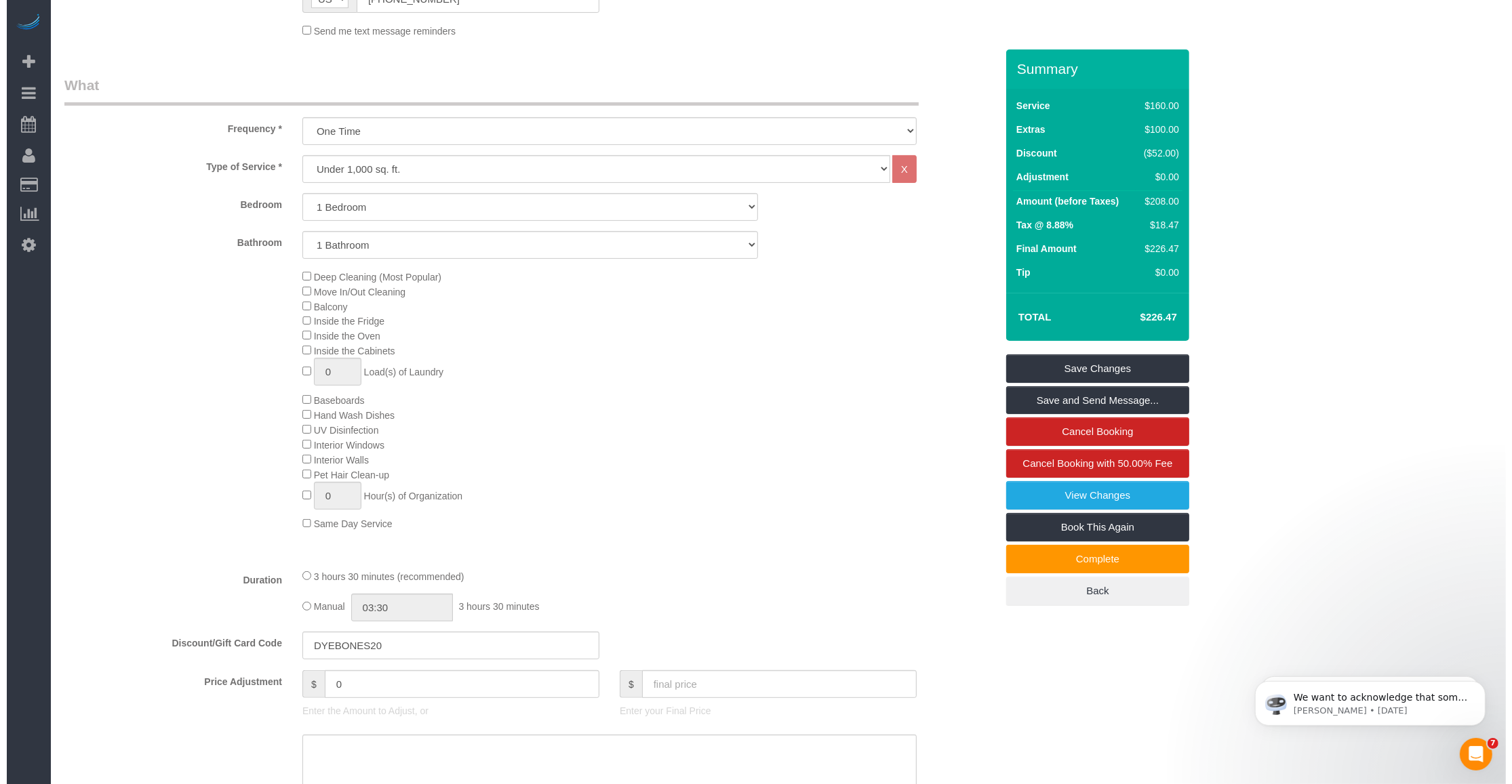
scroll to position [593, 0]
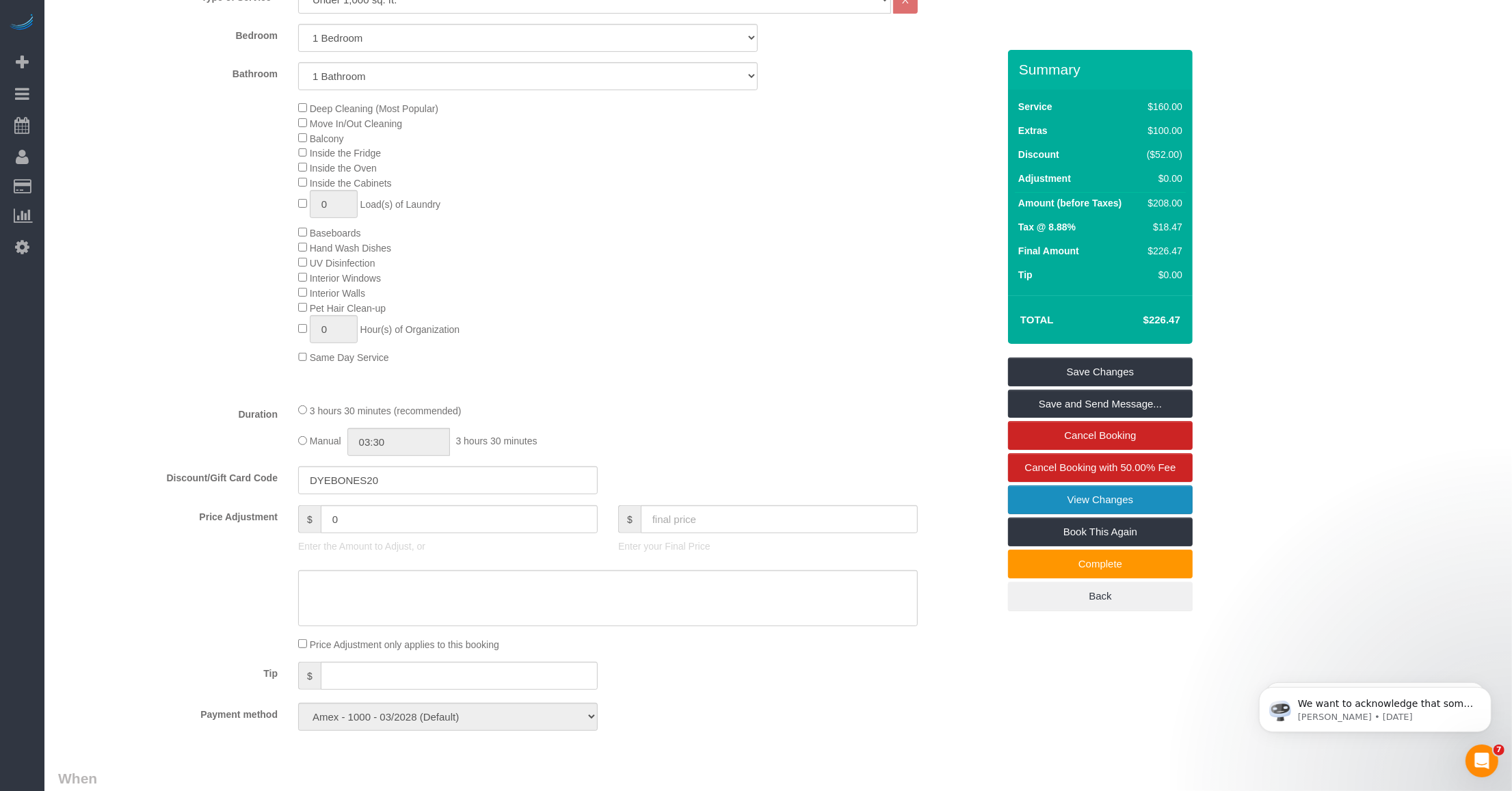
click at [1068, 503] on link "View Changes" at bounding box center [1100, 499] width 184 height 29
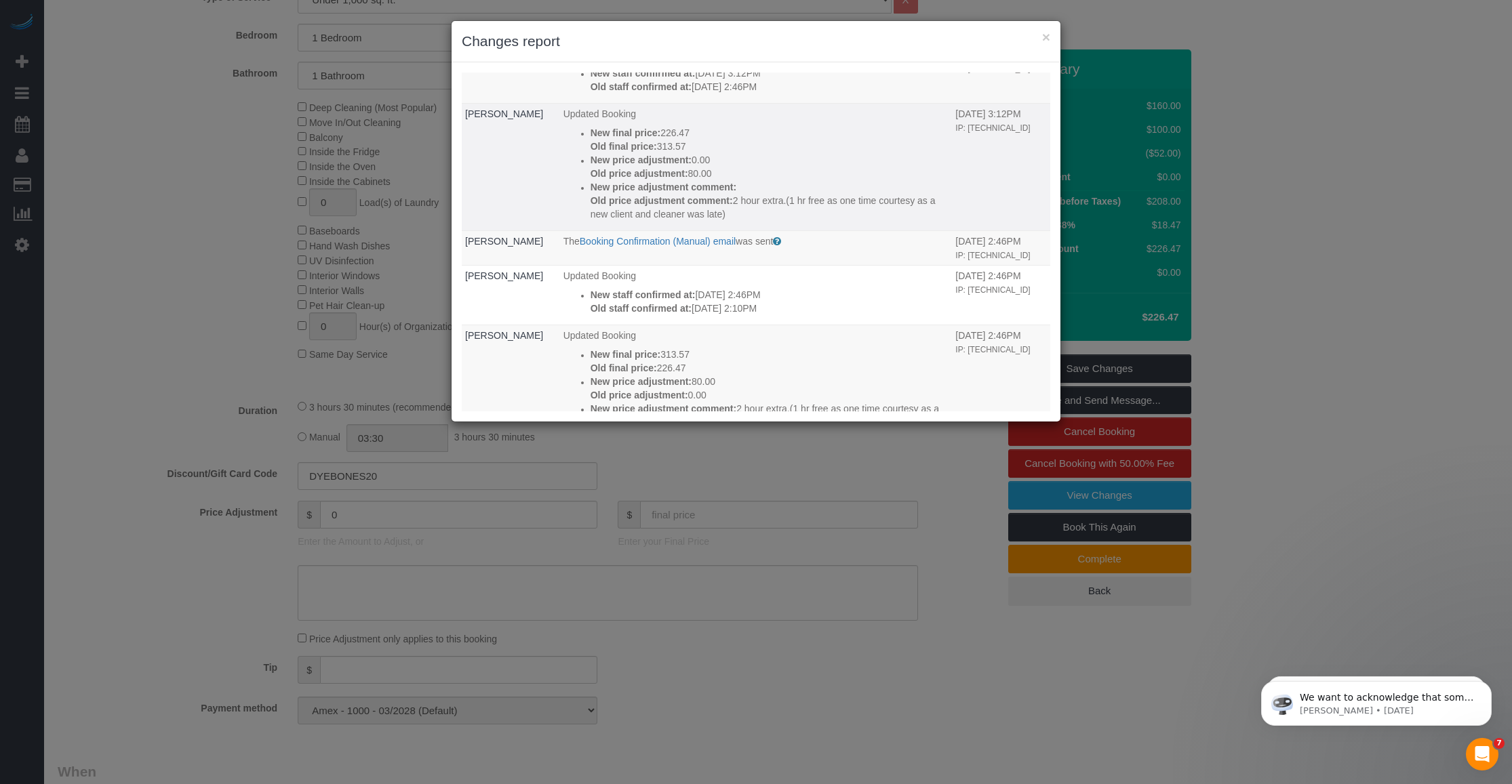
scroll to position [170, 0]
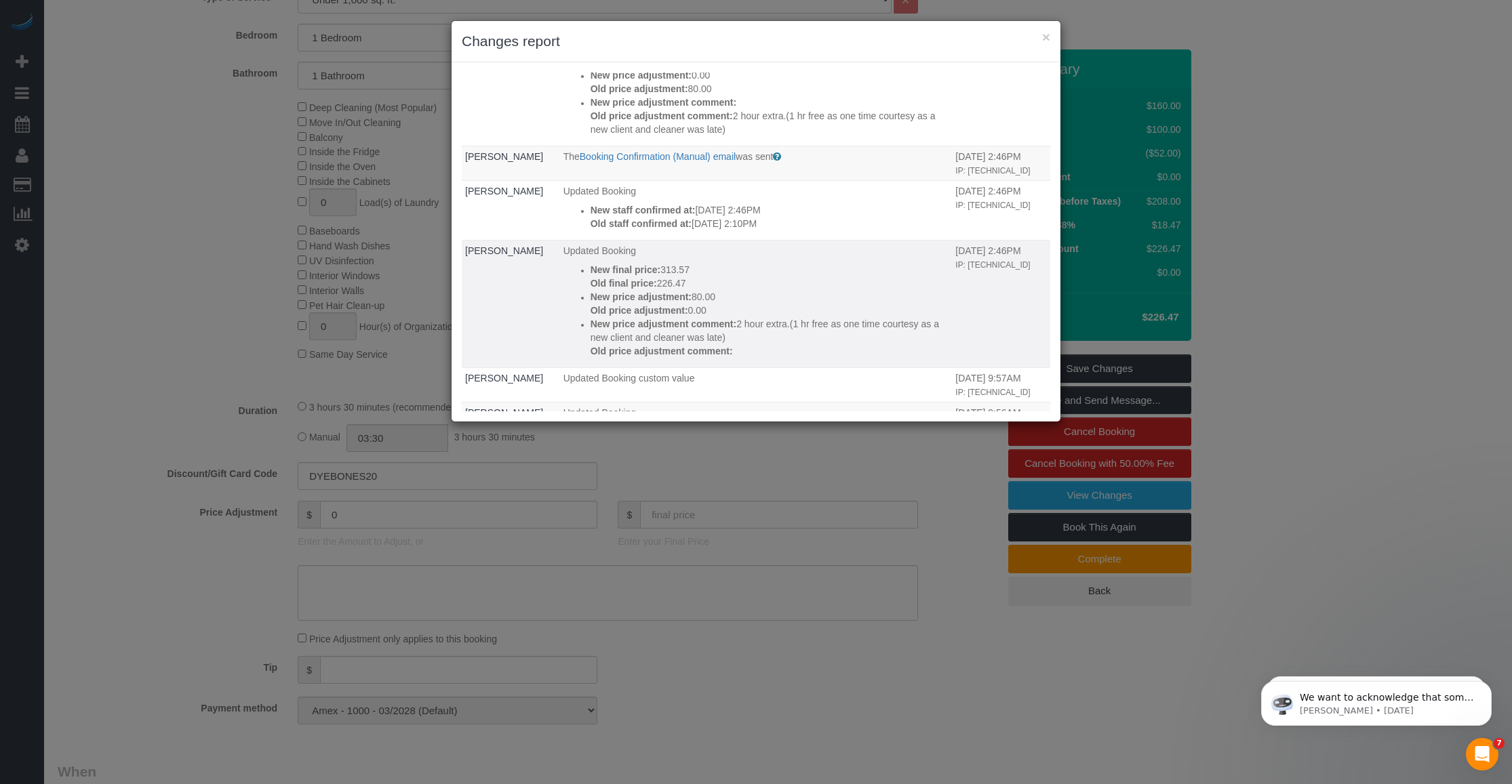
drag, startPoint x: 651, startPoint y: 309, endPoint x: 675, endPoint y: 313, distance: 24.3
click at [675, 290] on p "Old final price: 226.47" at bounding box center [769, 283] width 358 height 14
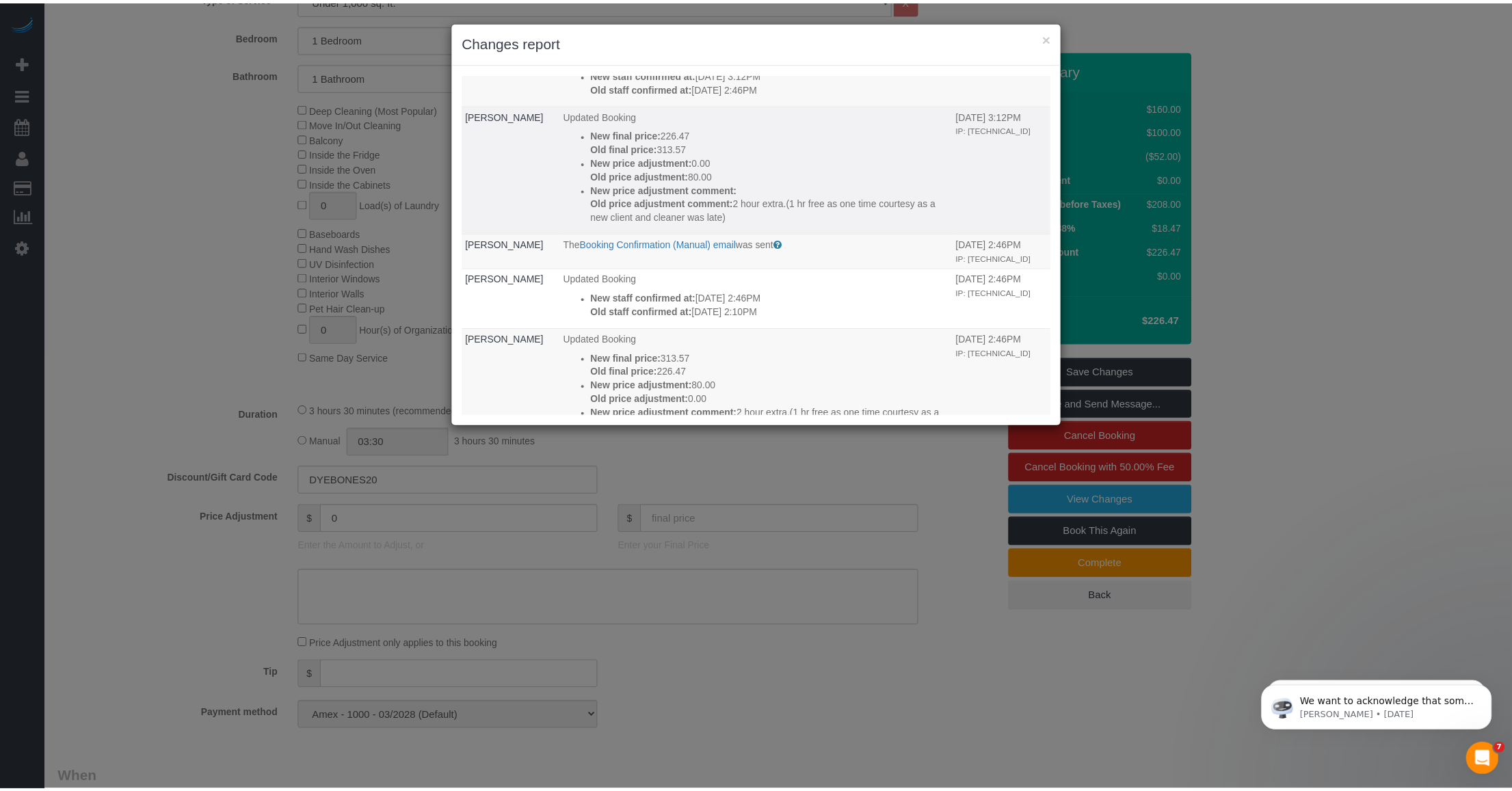
scroll to position [0, 0]
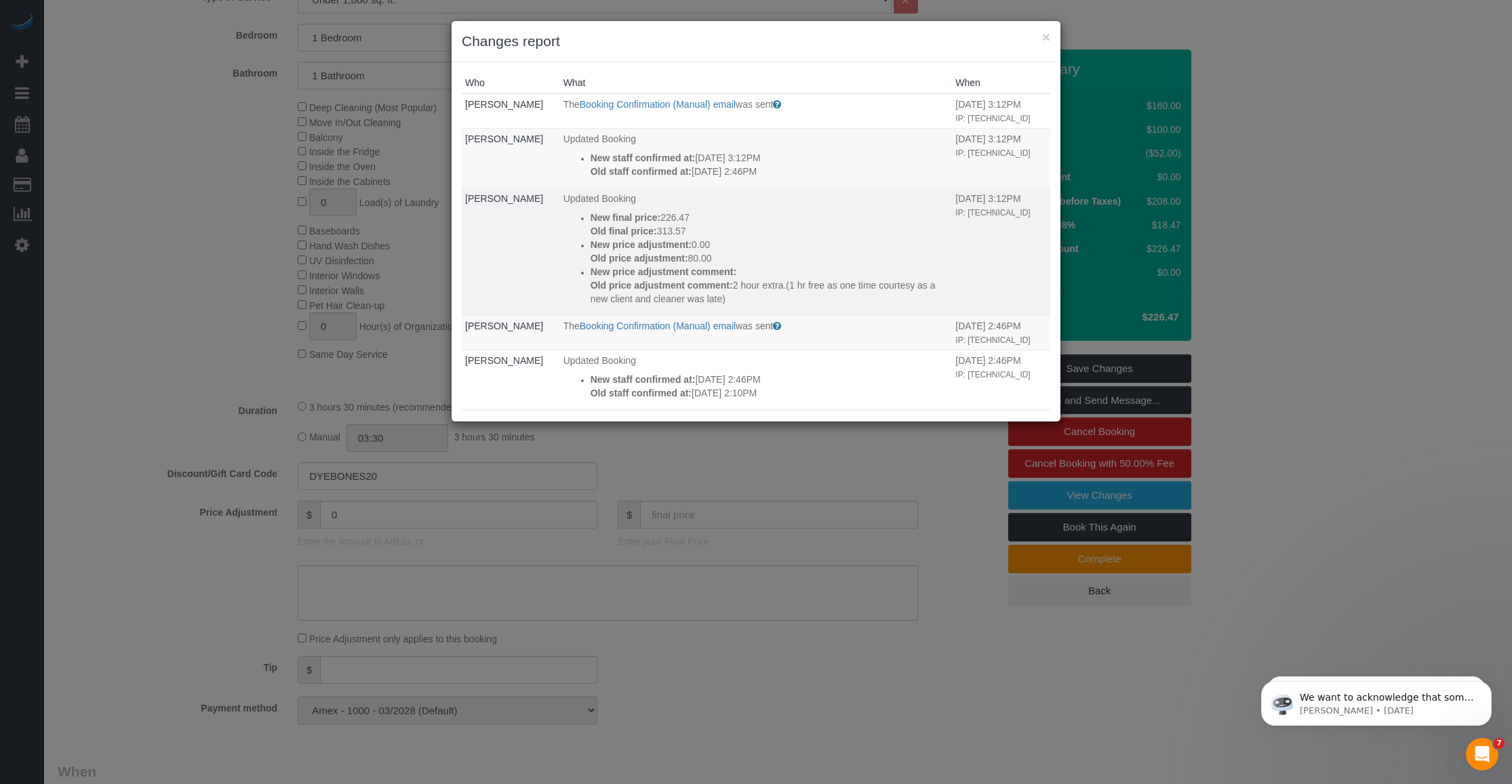
drag, startPoint x: 651, startPoint y: 228, endPoint x: 659, endPoint y: 228, distance: 8.0
click at [659, 224] on p "New final price: 226.47" at bounding box center [769, 217] width 358 height 14
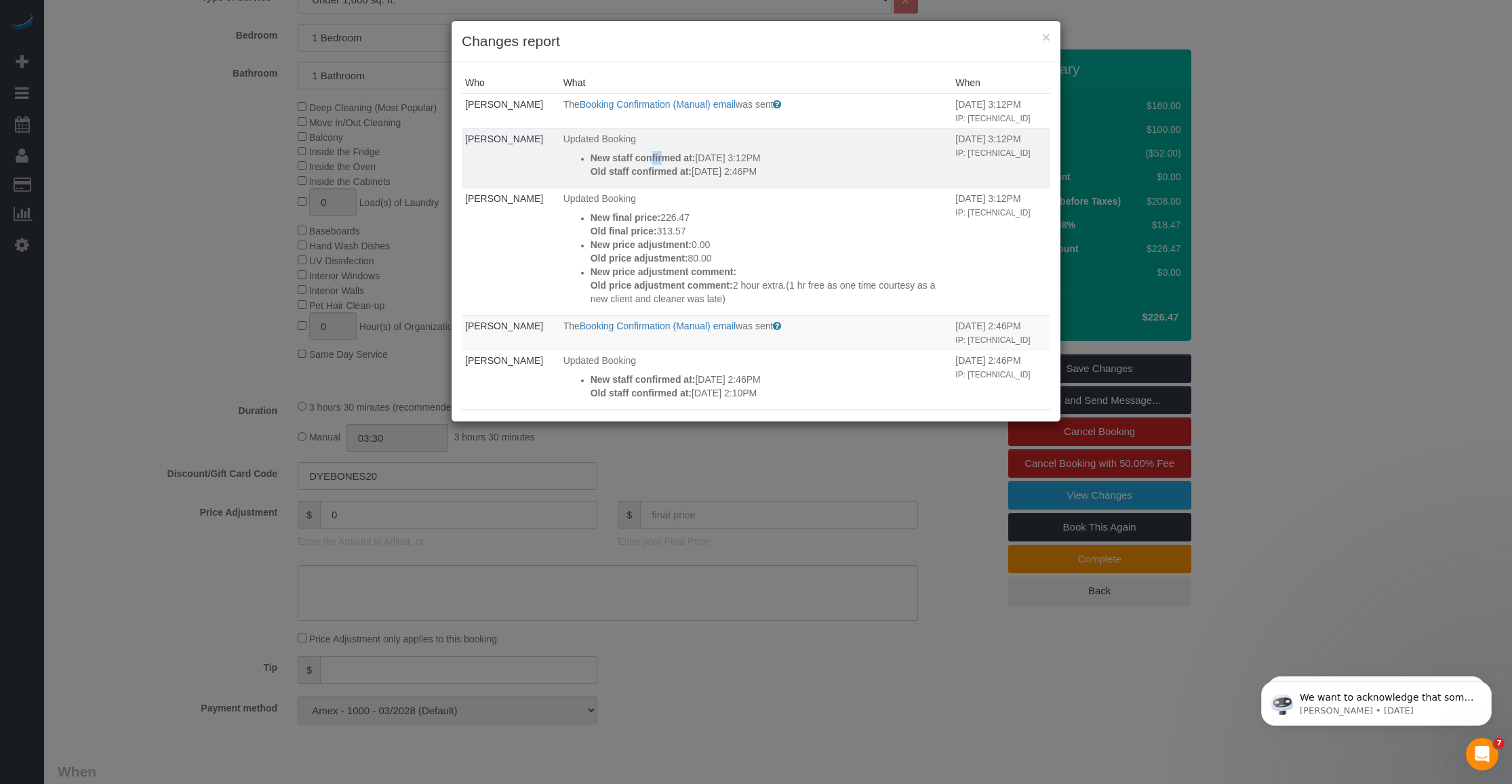
drag, startPoint x: 659, startPoint y: 228, endPoint x: 644, endPoint y: 170, distance: 59.9
click at [644, 163] on strong "New staff confirmed at:" at bounding box center [643, 158] width 105 height 11
click at [1047, 32] on button "×" at bounding box center [1046, 36] width 8 height 14
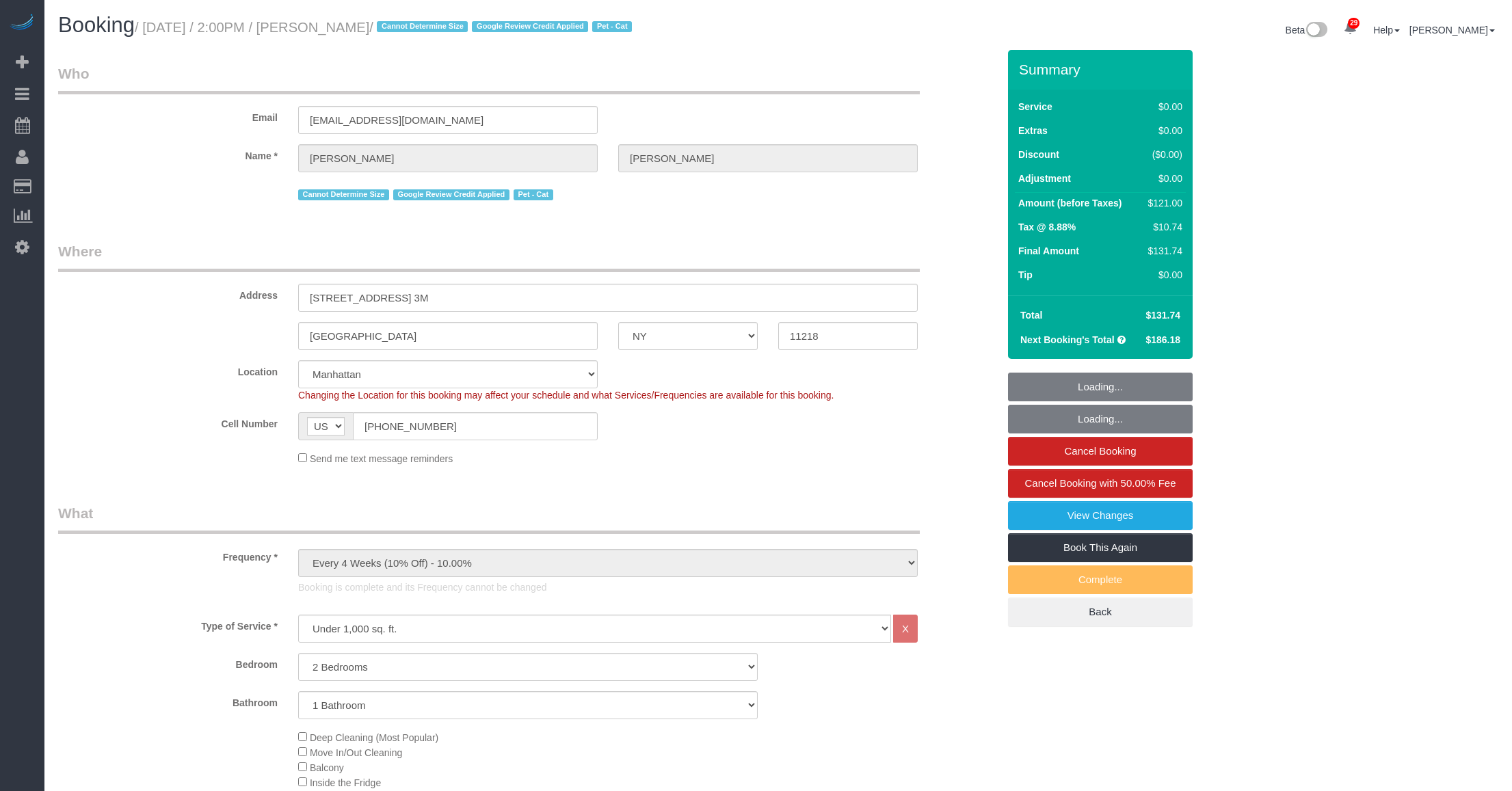
select select "NY"
select select "2"
select select "spot1"
select select "number:89"
select select "number:74"
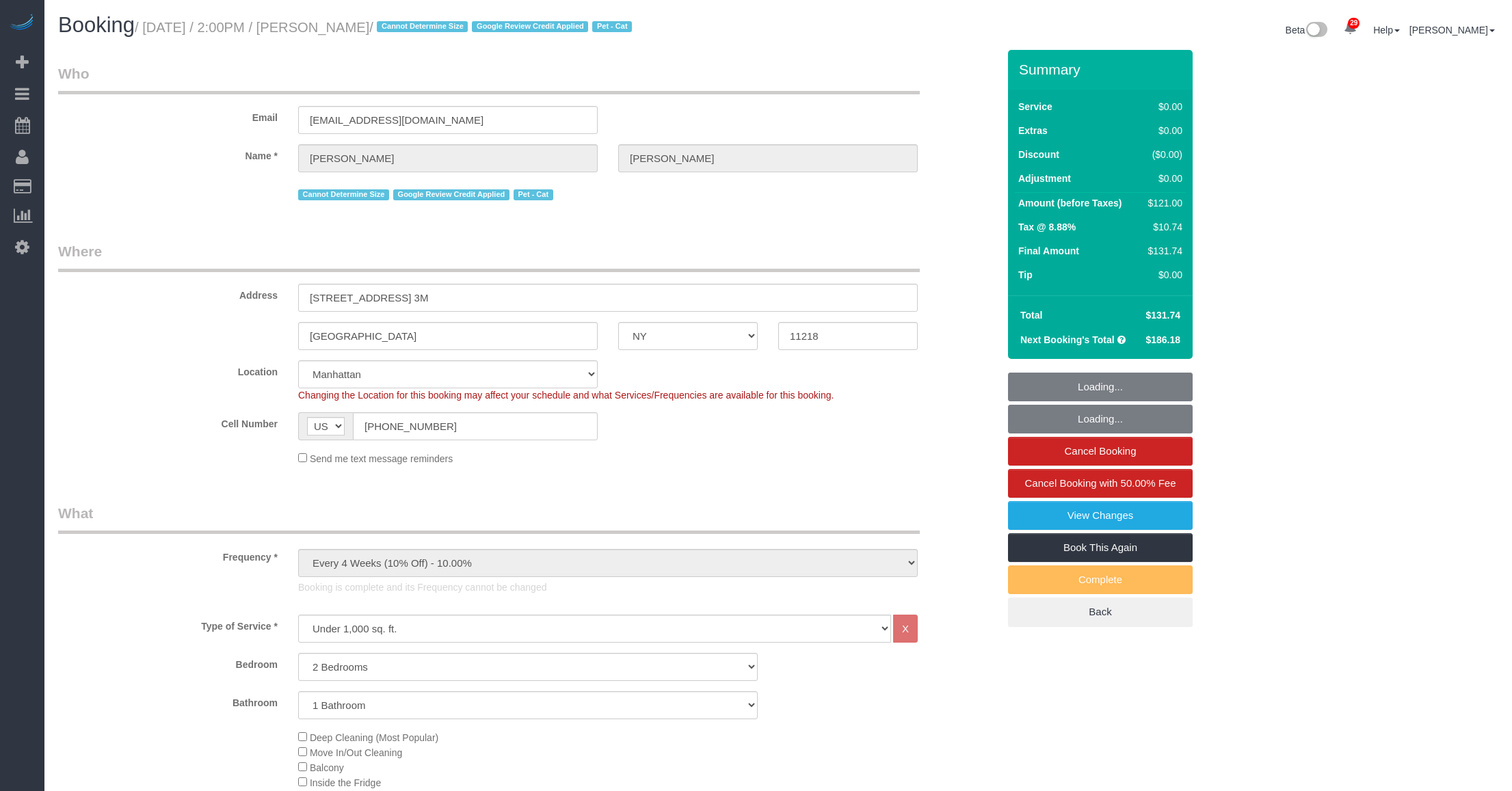
select select "number:14"
select select "number:5"
